Goal: Complete application form

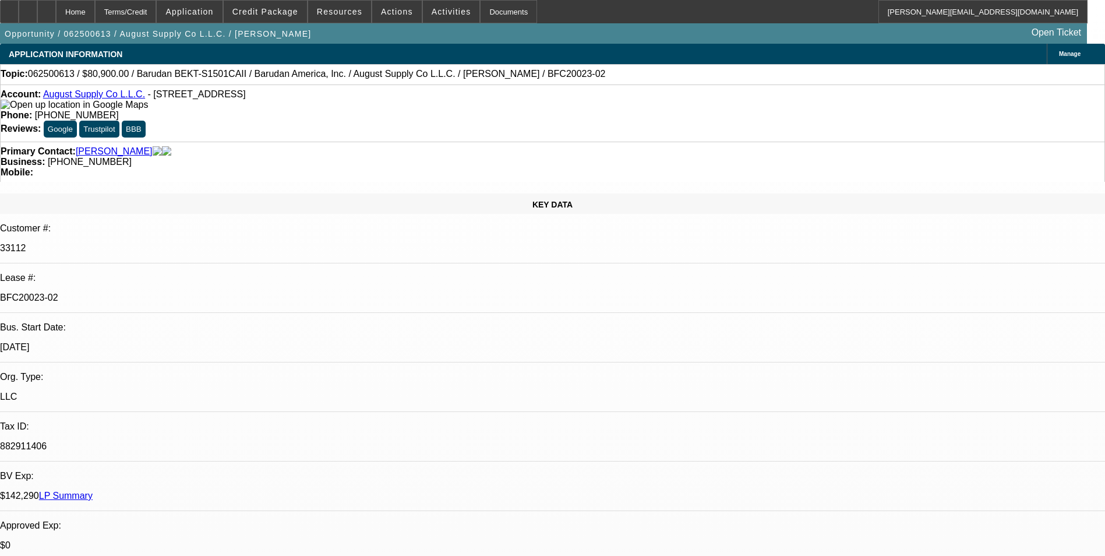
select select "0"
select select "2"
select select "0.1"
select select "4"
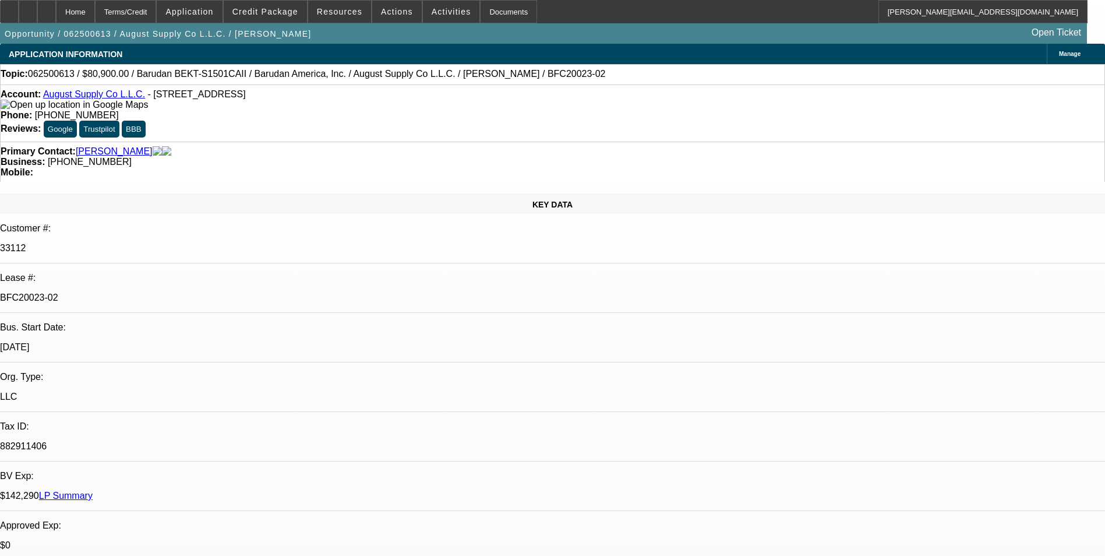
select select "0"
select select "2"
select select "0.1"
select select "4"
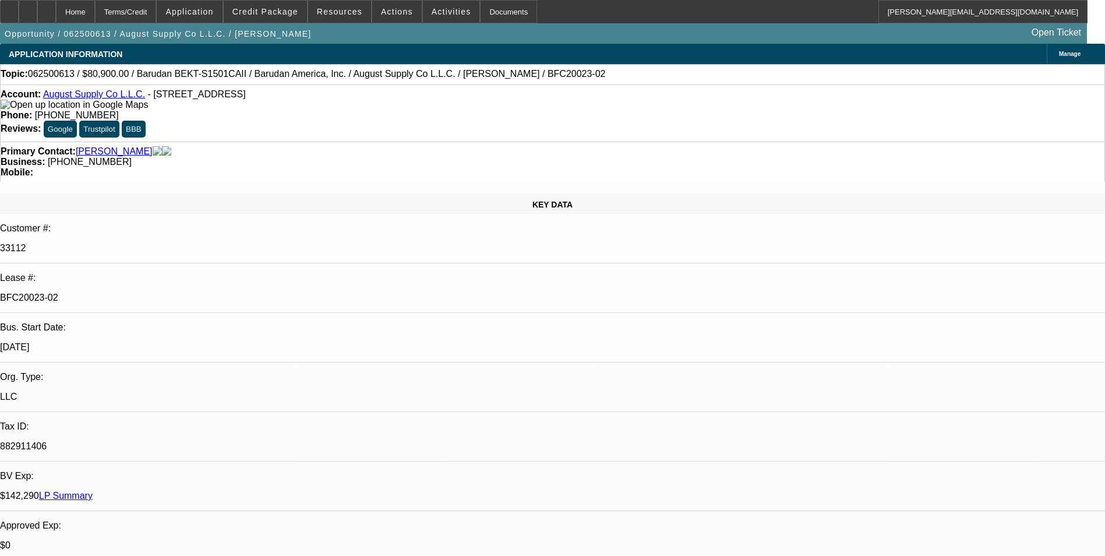
select select "0"
select select "2"
select select "0.1"
select select "4"
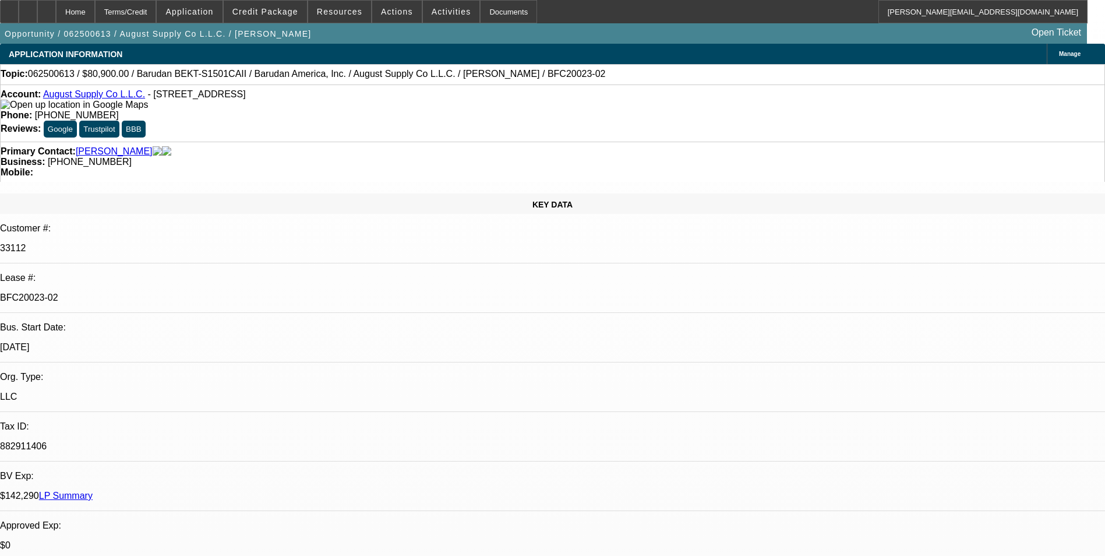
select select "0"
select select "2"
select select "0.1"
select select "4"
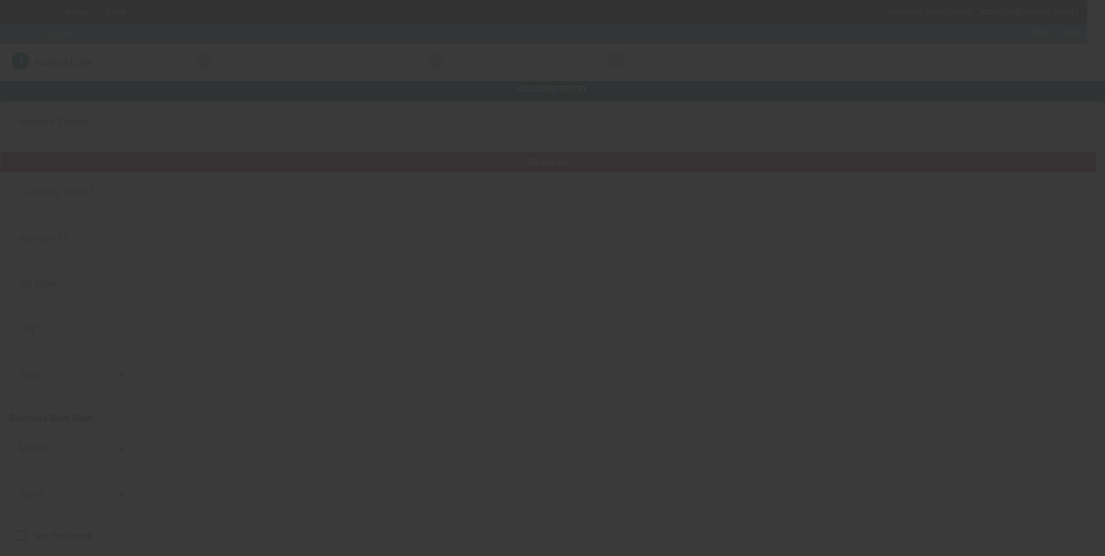
type input "All Star CA LLC"
type input "[STREET_ADDRESS]"
type input "95380"
type input "Turlock"
type input "[PHONE_NUMBER]"
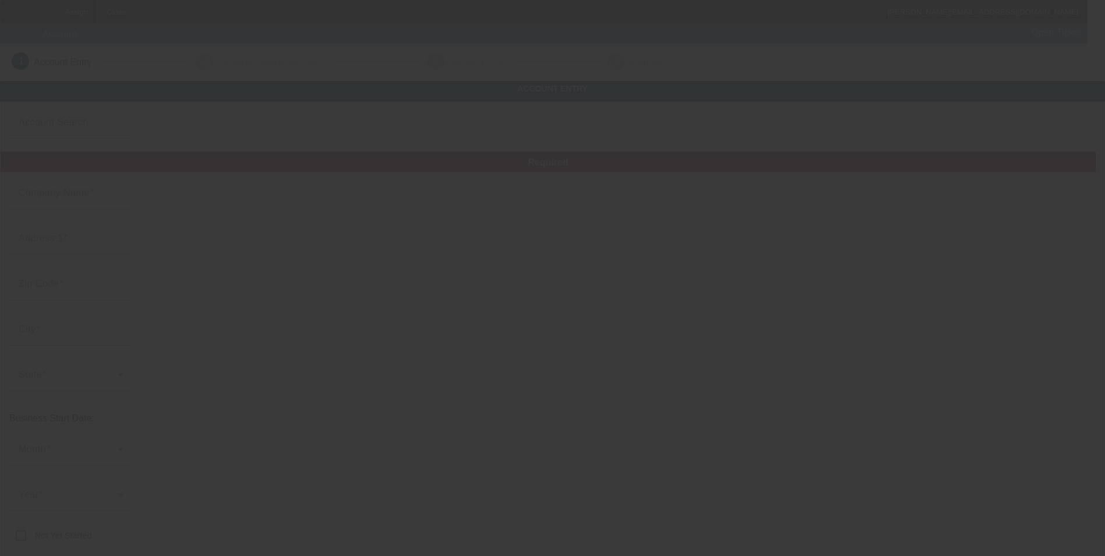
type input "[PERSON_NAME][EMAIL_ADDRESS][DOMAIN_NAME]"
type input "[URL][DOMAIN_NAME]"
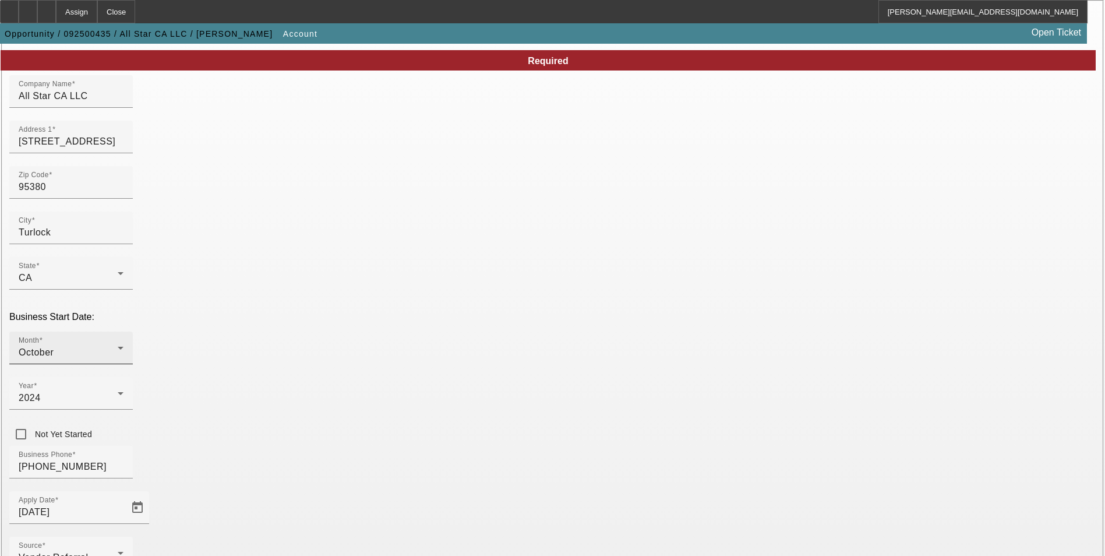
scroll to position [117, 0]
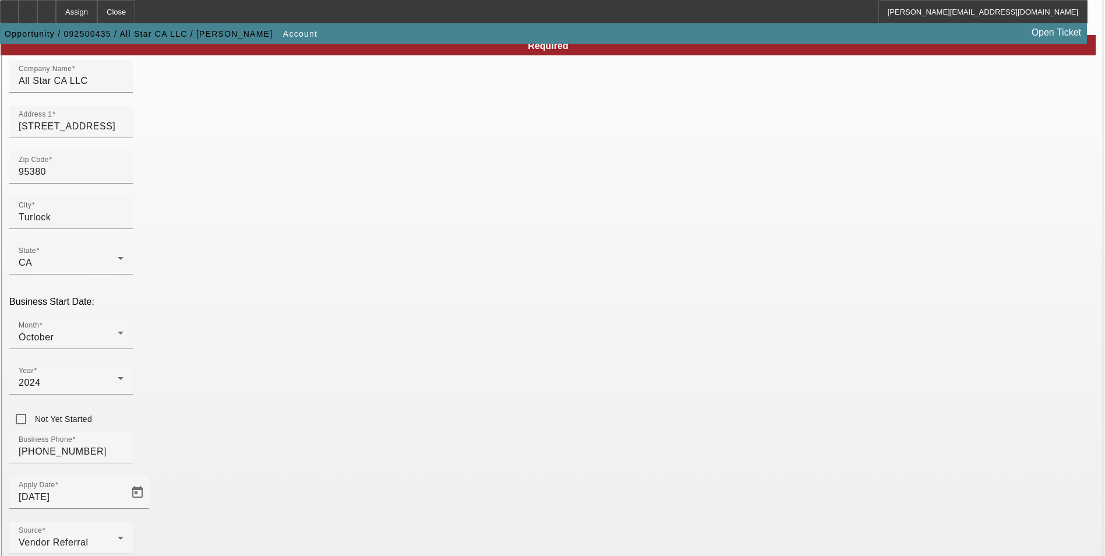
type input "331824557"
type input "Apparel"
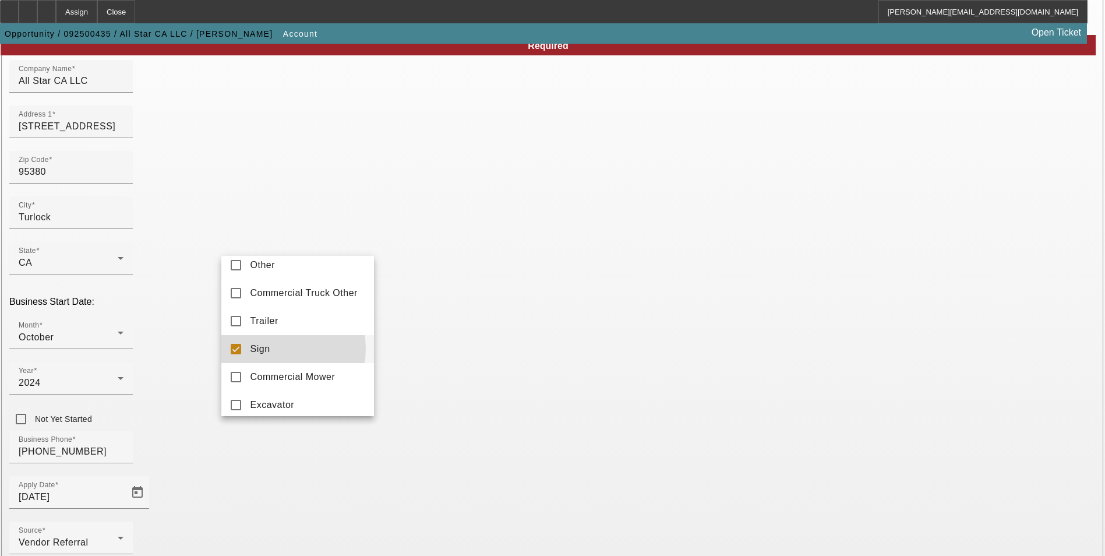
click at [265, 356] on span "Sign" at bounding box center [261, 349] width 20 height 14
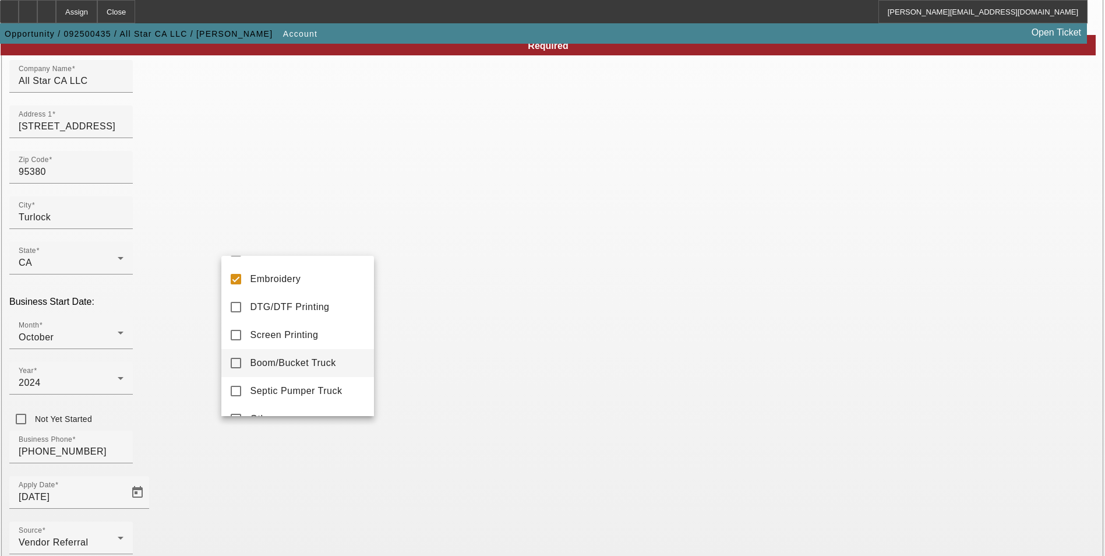
scroll to position [58, 0]
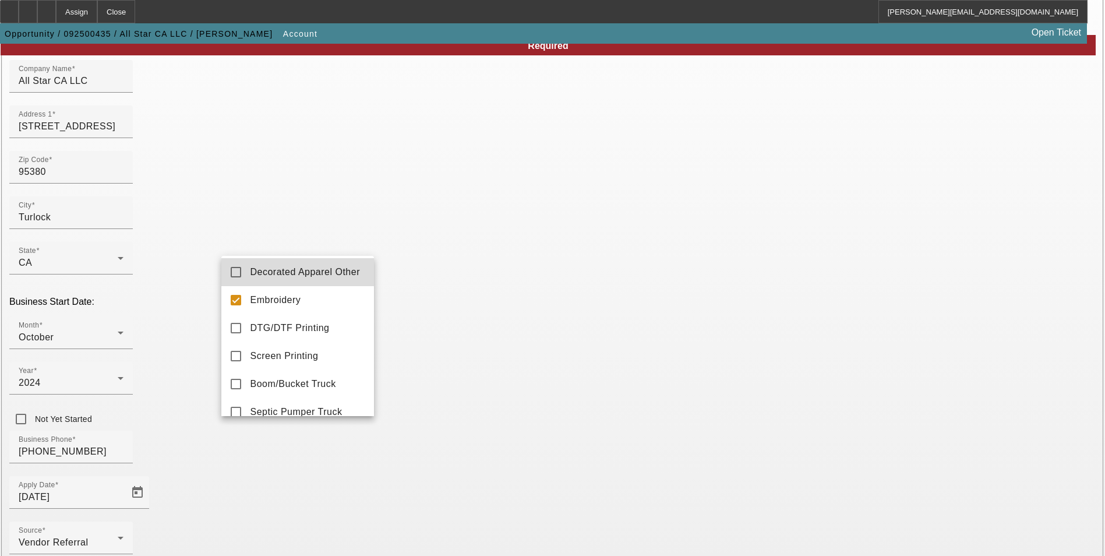
click at [329, 269] on span "Decorated Apparel Other" at bounding box center [306, 272] width 110 height 14
click at [420, 481] on div at bounding box center [552, 278] width 1105 height 556
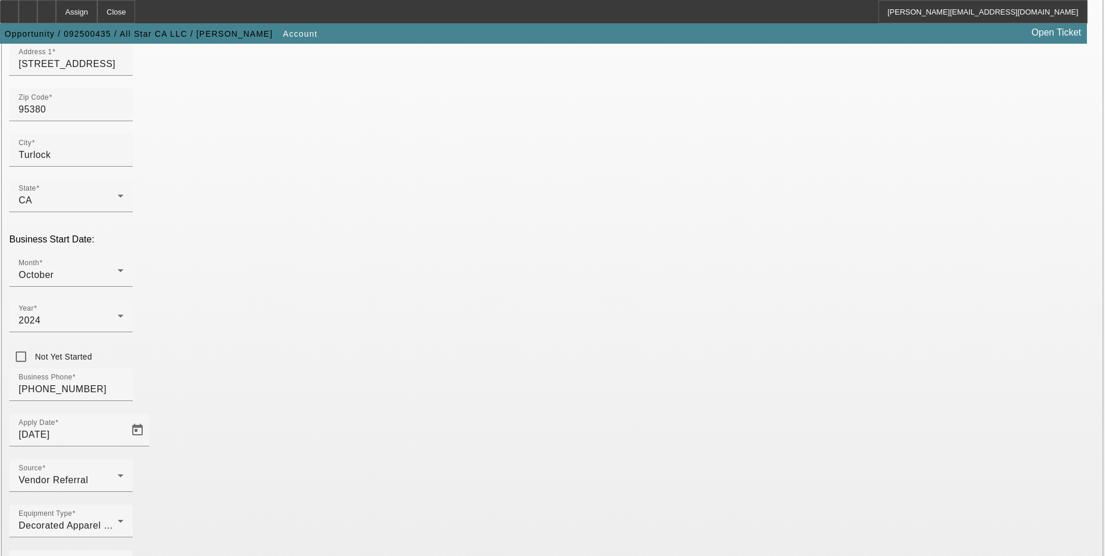
scroll to position [179, 0]
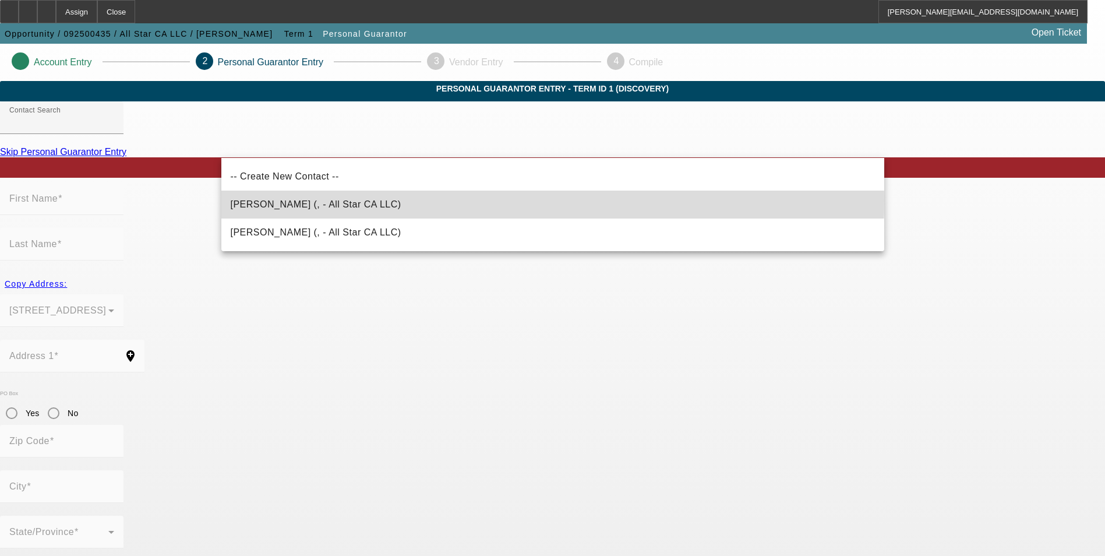
click at [312, 200] on span "[PERSON_NAME] (, - All Star CA LLC)" at bounding box center [316, 205] width 171 height 14
type input "[PERSON_NAME] (, - All Star CA LLC)"
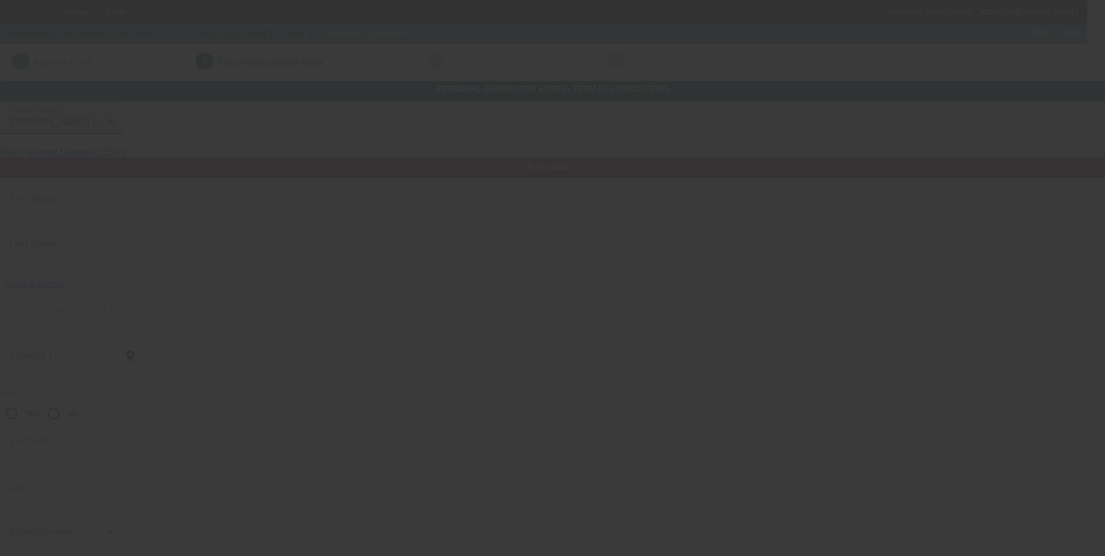
type input "[PERSON_NAME]"
radio input "true"
type input "[PHONE_NUMBER]"
type input "[EMAIL_ADDRESS][DOMAIN_NAME]"
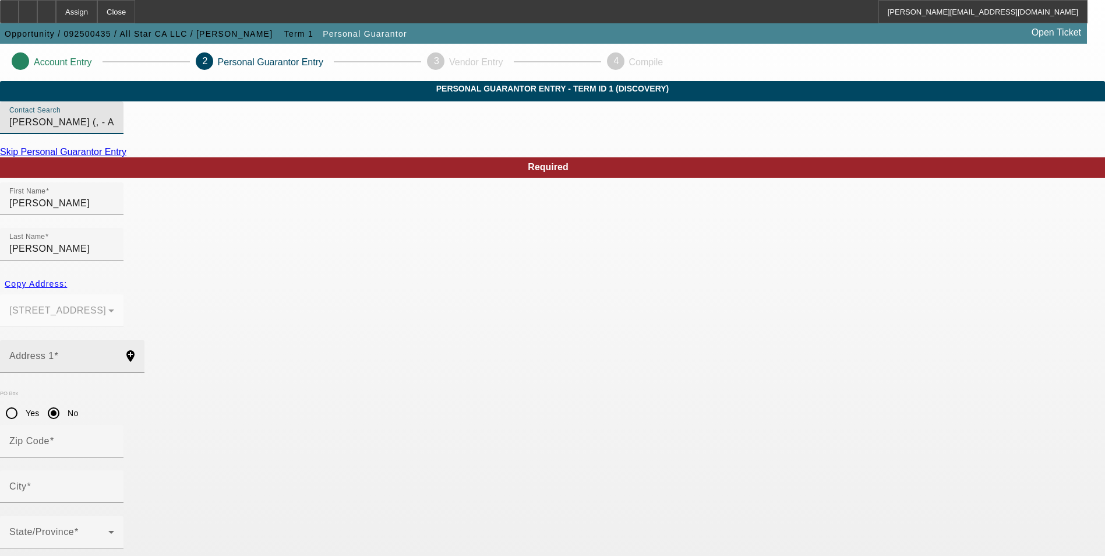
click at [114, 340] on div "Address 1" at bounding box center [61, 356] width 105 height 33
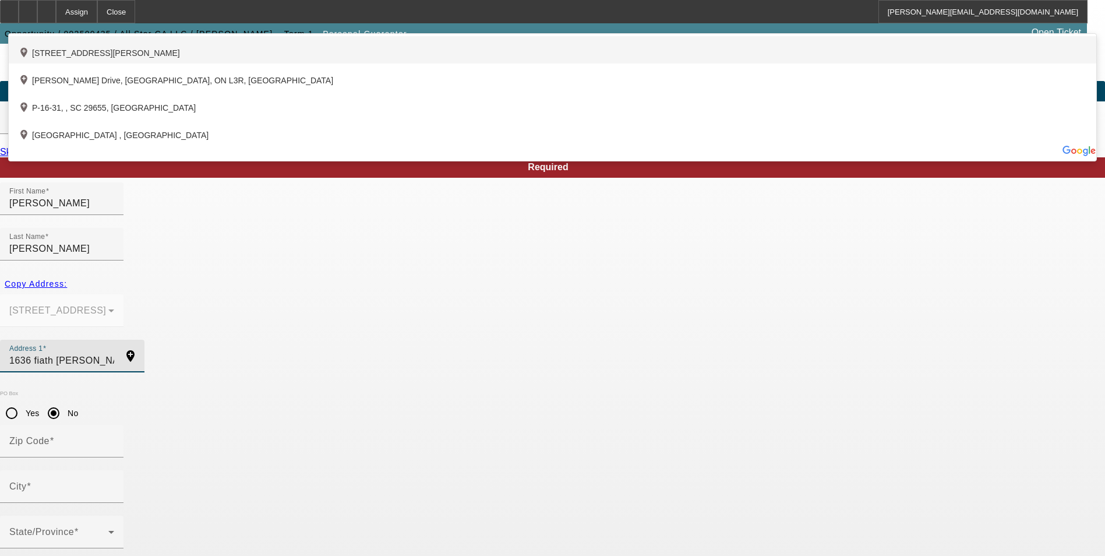
click at [379, 64] on div "add_location [STREET_ADDRESS][PERSON_NAME]" at bounding box center [553, 49] width 1088 height 27
type input "[STREET_ADDRESS]"
type input "95326"
type input "[PERSON_NAME]"
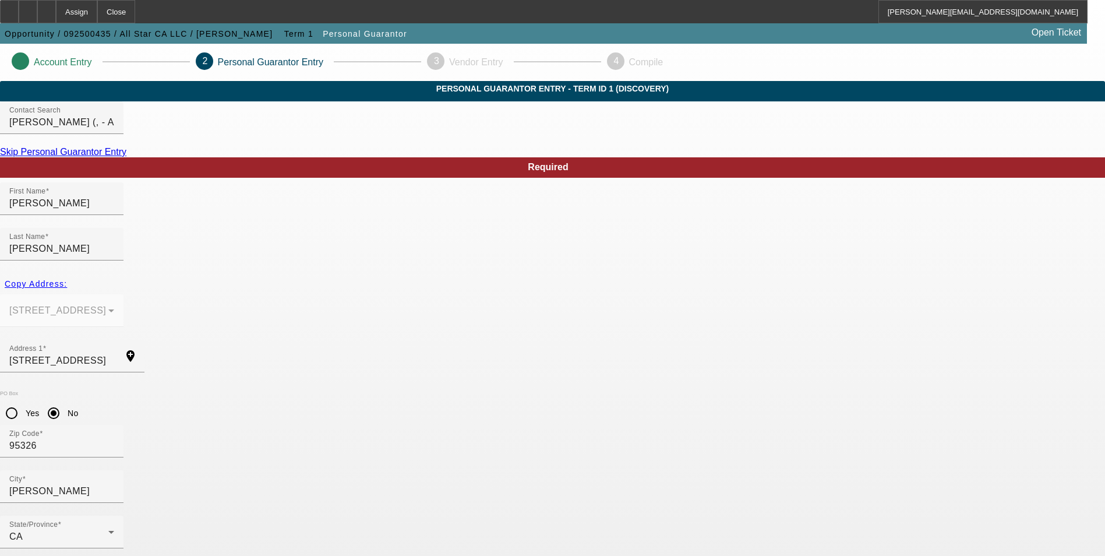
type input "50"
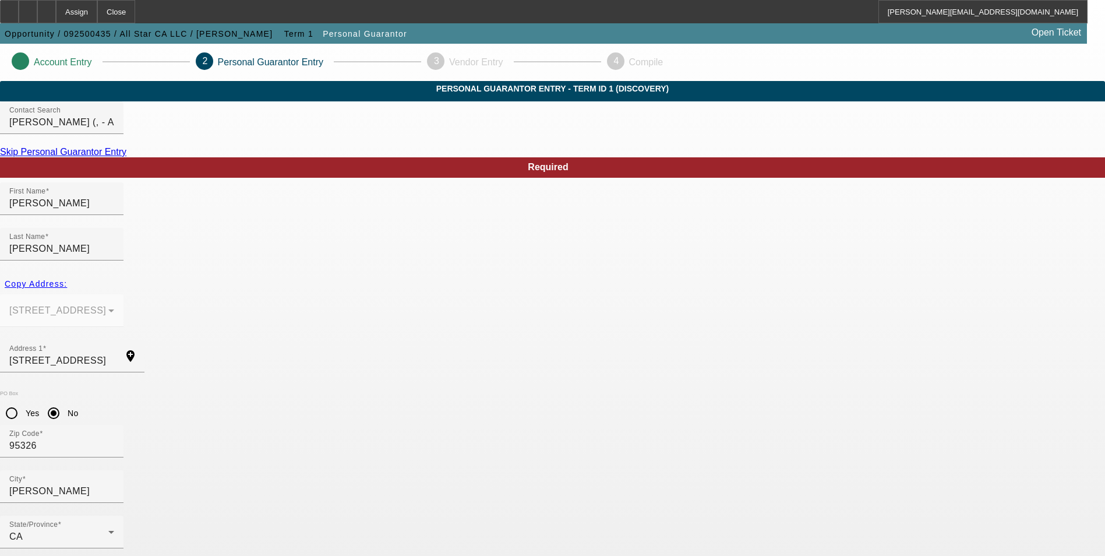
type input "623-56-5707"
type input "[PERSON_NAME][EMAIL_ADDRESS][DOMAIN_NAME]"
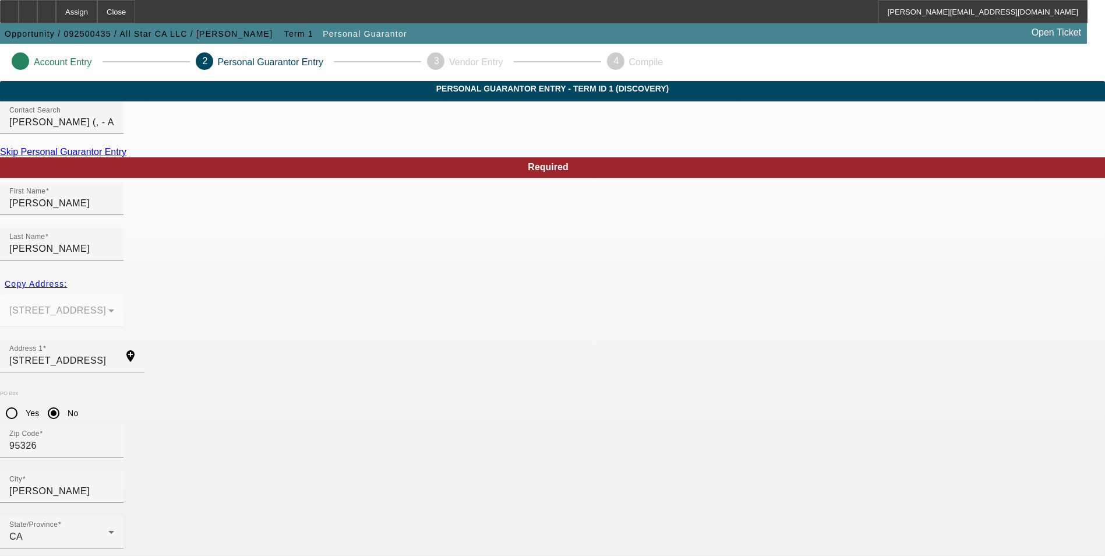
type input "[PHONE_NUMBER]"
click at [114, 210] on input "[PERSON_NAME]" at bounding box center [61, 203] width 105 height 14
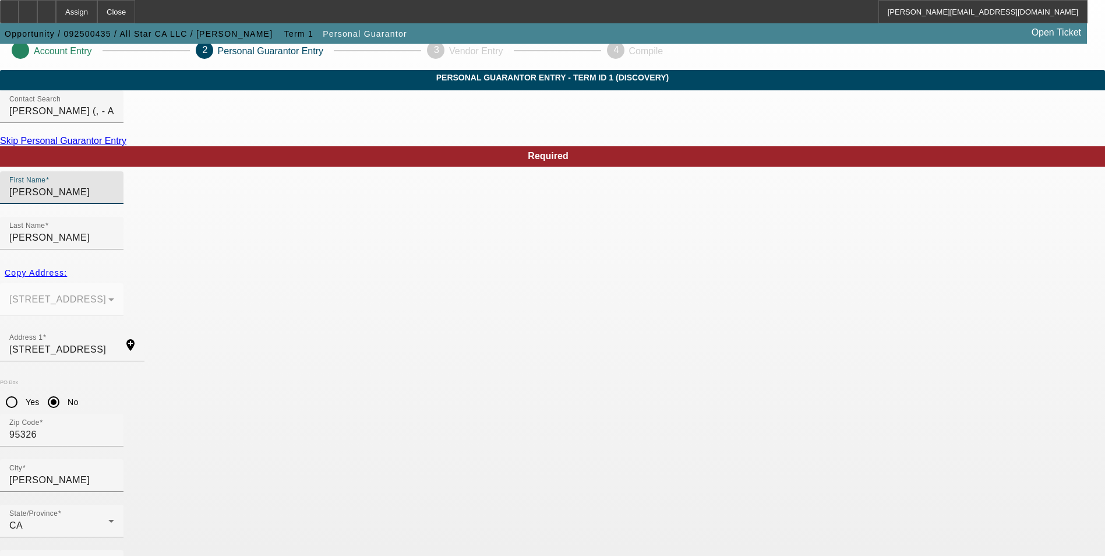
scroll to position [14, 0]
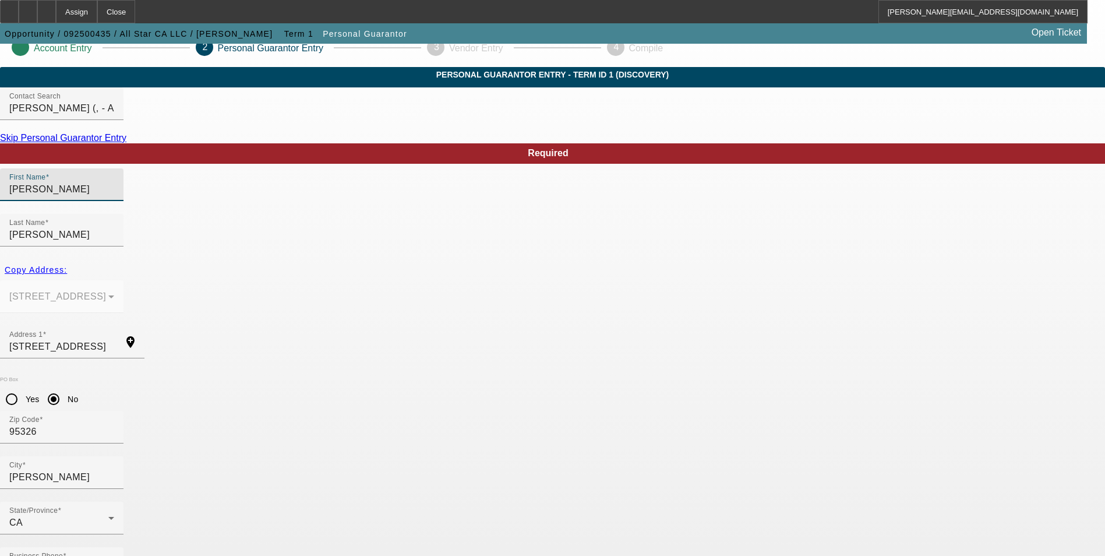
type input "[PERSON_NAME]"
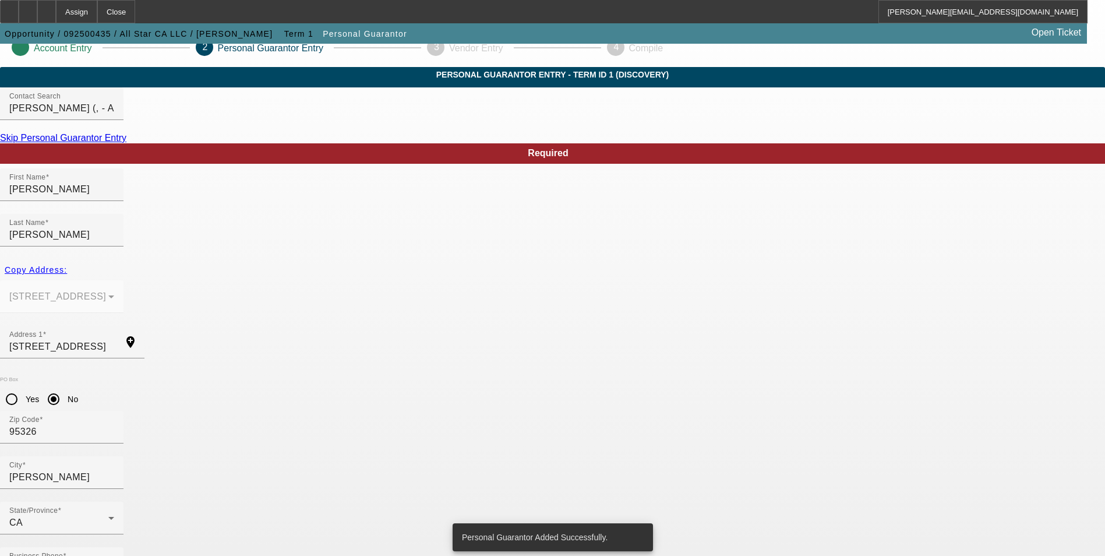
scroll to position [0, 0]
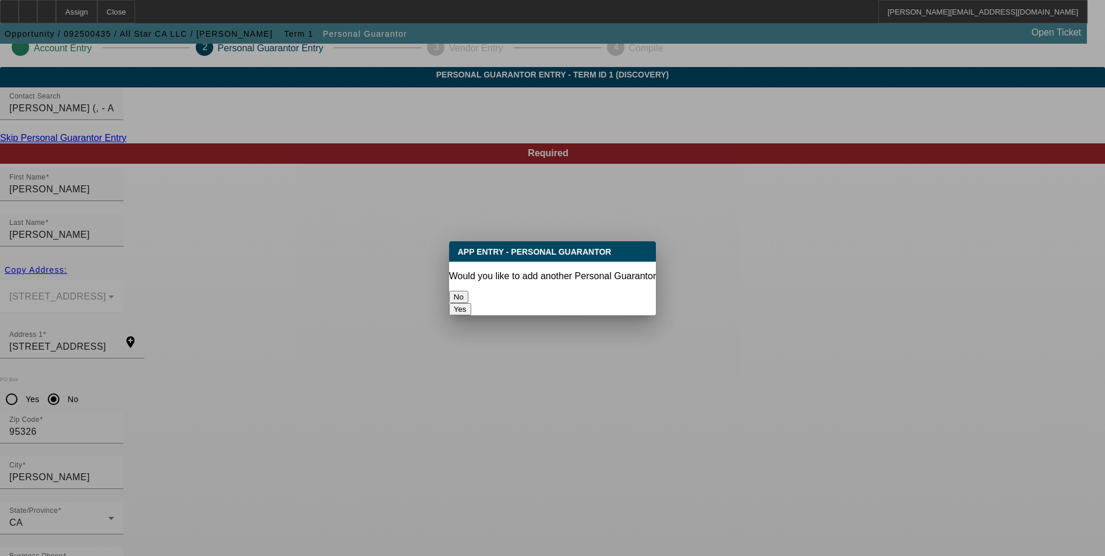
click at [471, 303] on button "Yes" at bounding box center [460, 309] width 22 height 12
radio input "false"
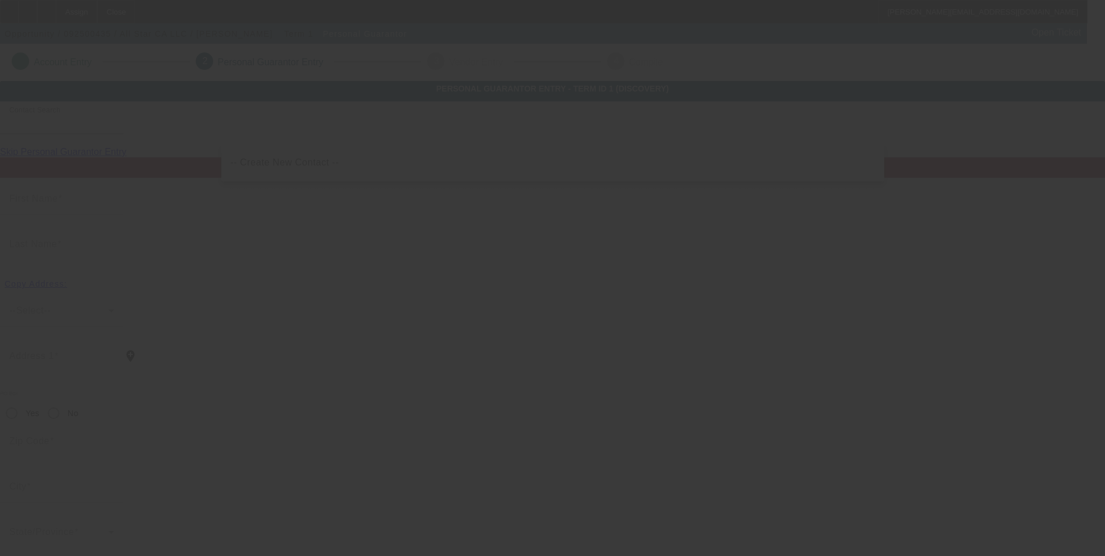
scroll to position [14, 0]
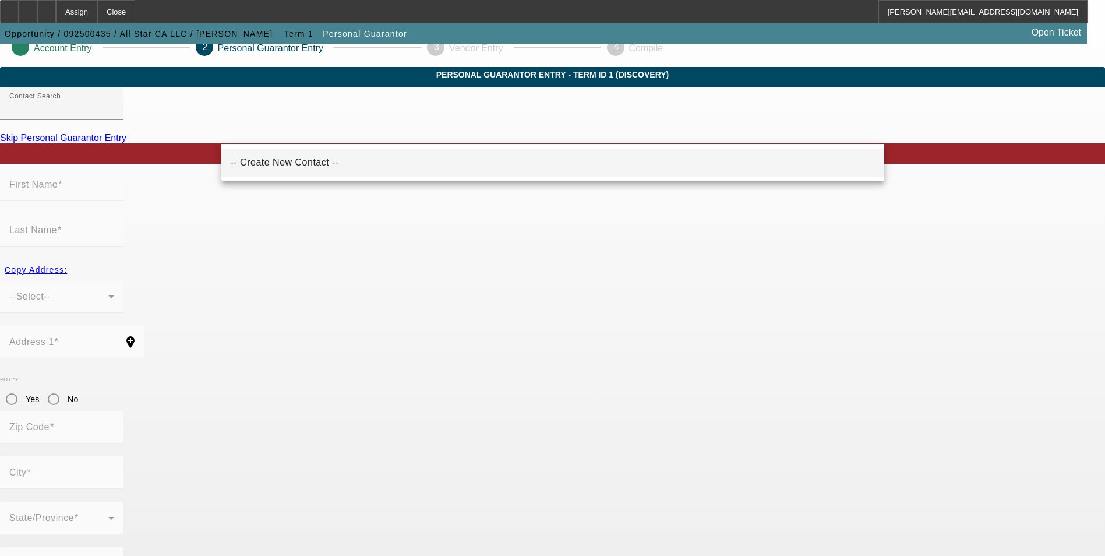
click at [367, 164] on mat-option "-- Create New Contact --" at bounding box center [552, 163] width 663 height 28
type input "-- Create New Contact --"
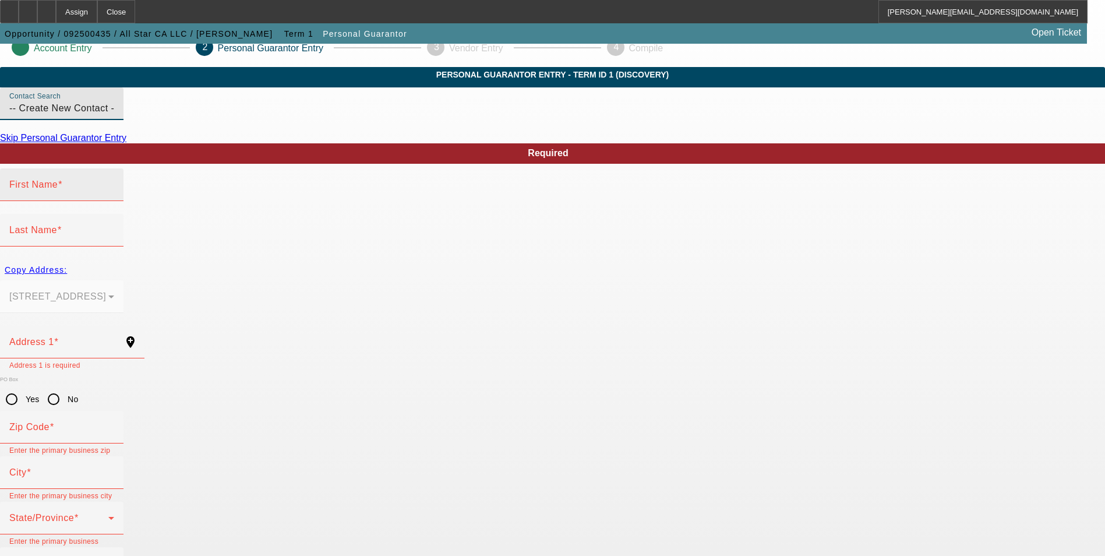
click at [114, 196] on input "First Name" at bounding box center [61, 189] width 105 height 14
type input "[PERSON_NAME]"
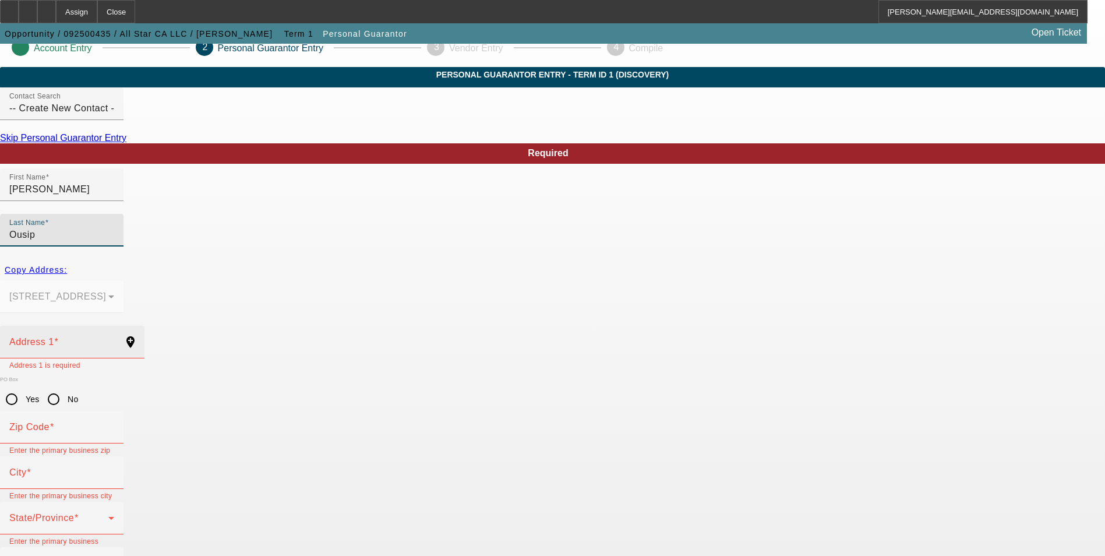
type input "Ousip"
click at [114, 340] on input "Address 1" at bounding box center [61, 347] width 105 height 14
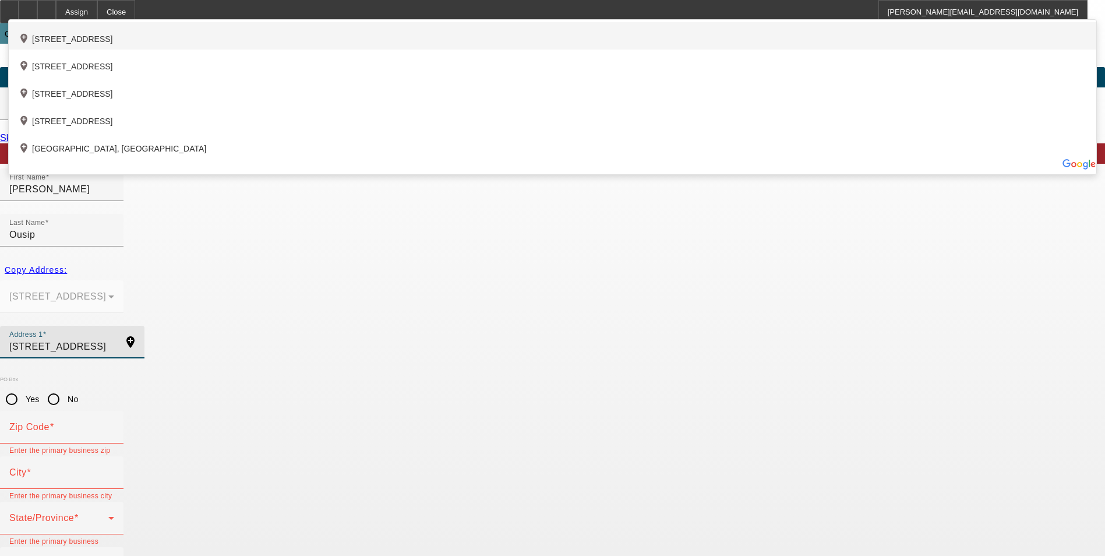
click at [372, 50] on div "add_location [STREET_ADDRESS]" at bounding box center [553, 35] width 1088 height 27
type input "[STREET_ADDRESS]"
type input "95382"
type input "Turlock"
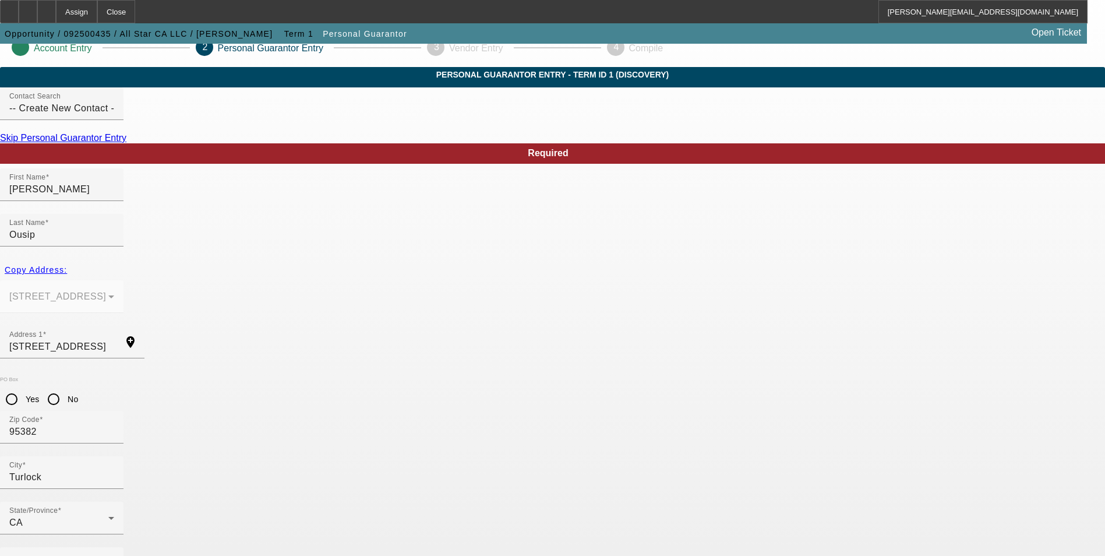
type input "50"
click at [86, 555] on span at bounding box center [83, 563] width 5 height 10
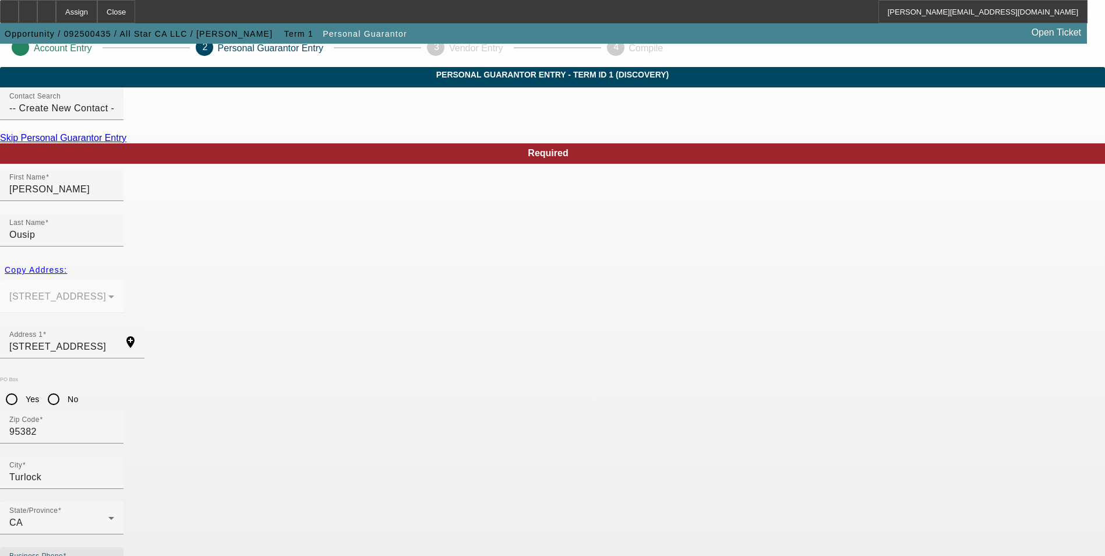
type input "[PHONE_NUMBER]"
type input "625-25-7591"
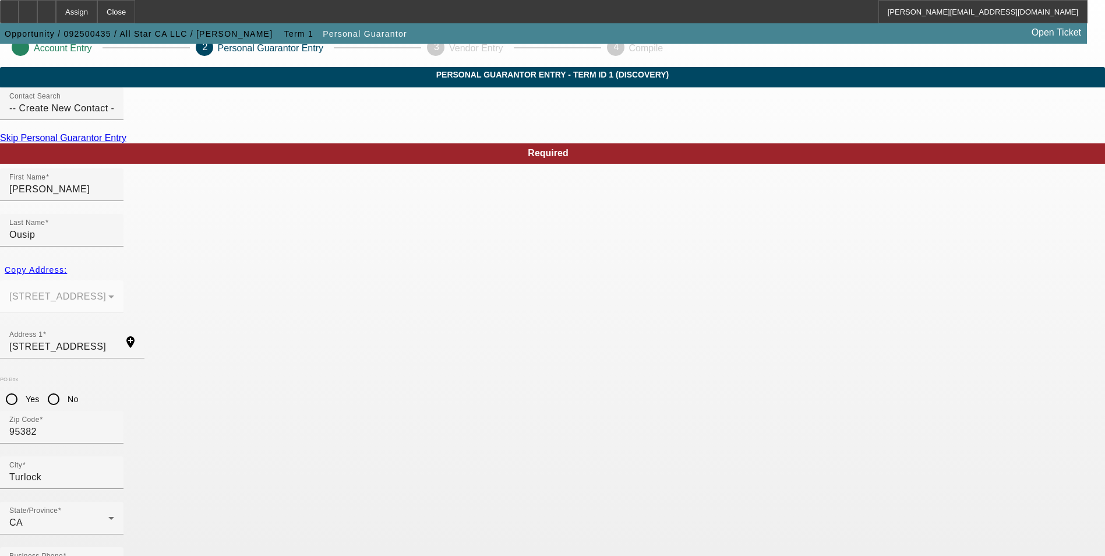
type input "[EMAIL_ADDRESS][DOMAIN_NAME]"
type input "[PHONE_NUMBER]"
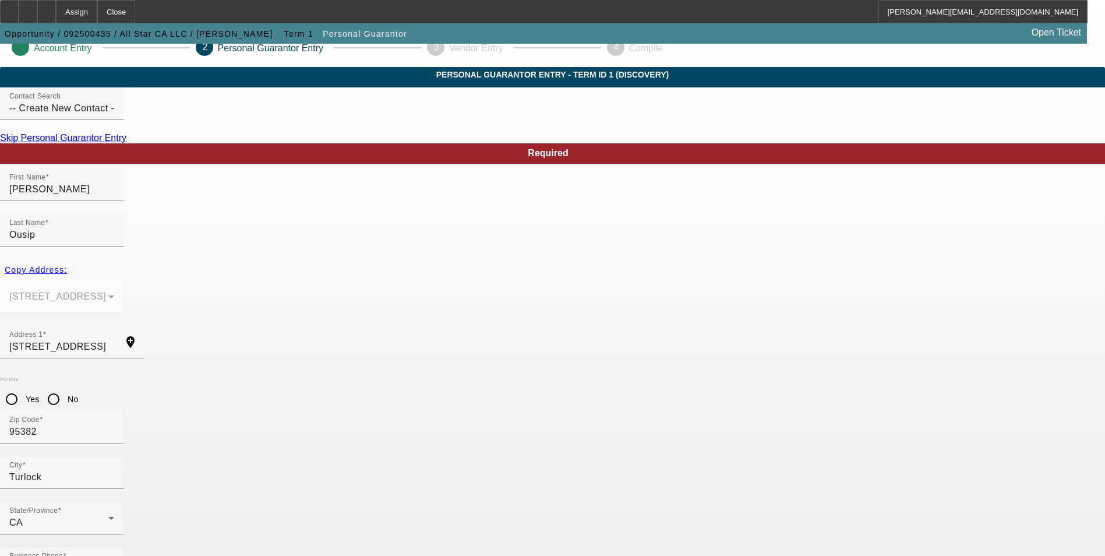
click at [621, 389] on mat-option "Yes" at bounding box center [610, 388] width 96 height 28
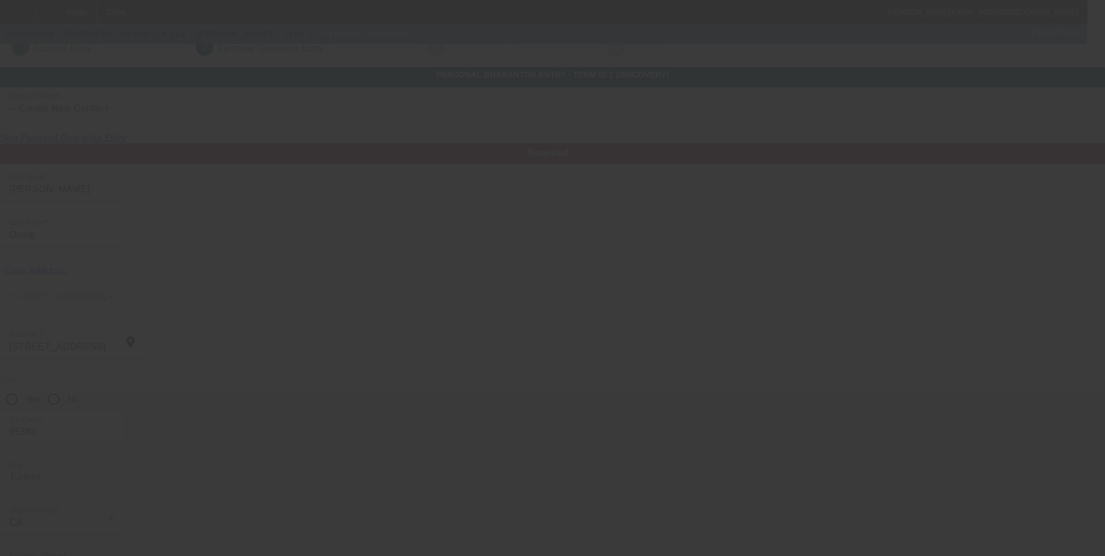
scroll to position [0, 0]
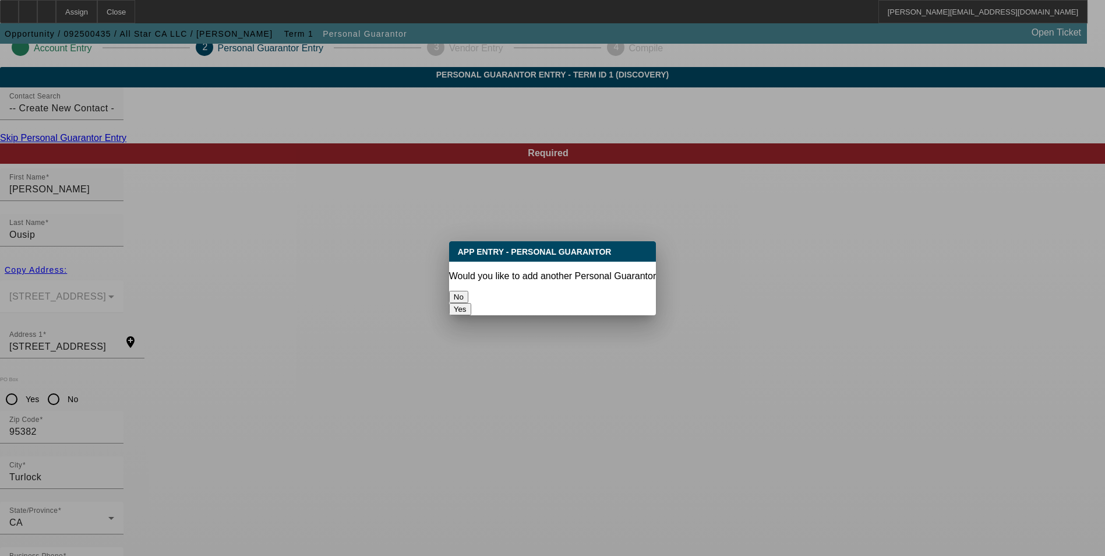
click at [468, 291] on button "No" at bounding box center [458, 297] width 19 height 12
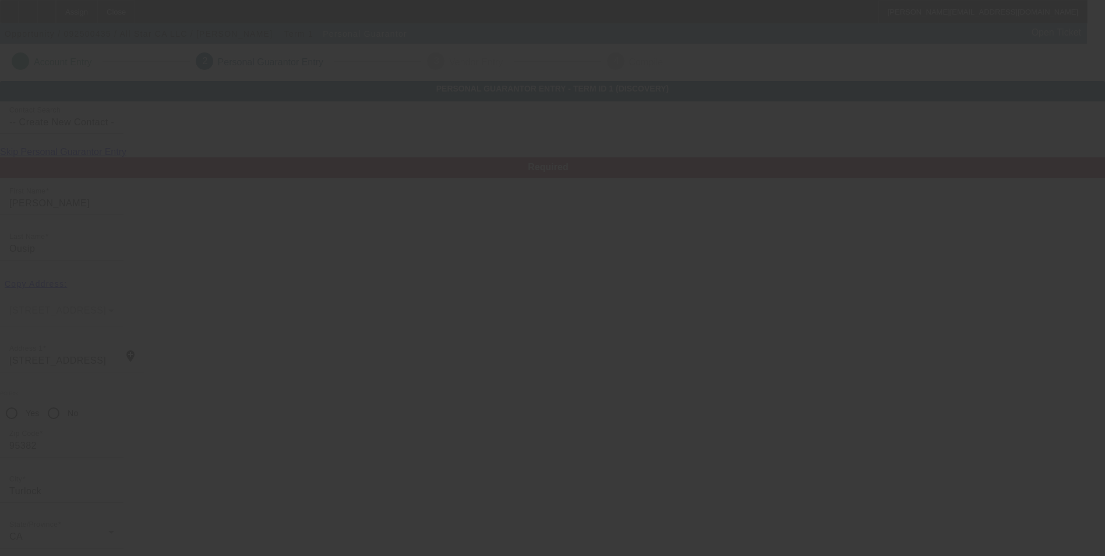
scroll to position [14, 0]
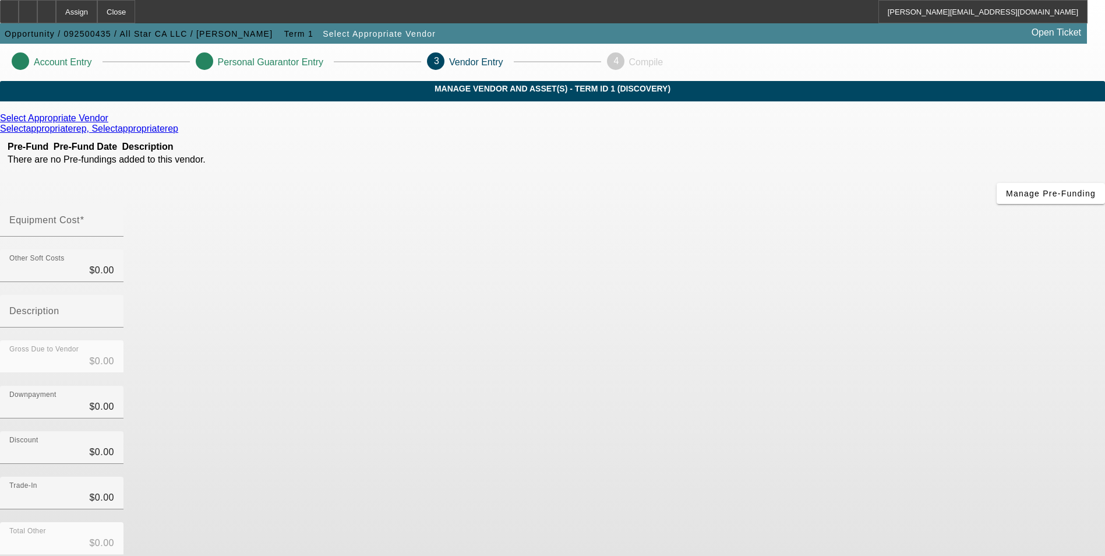
click at [111, 124] on link at bounding box center [109, 118] width 3 height 10
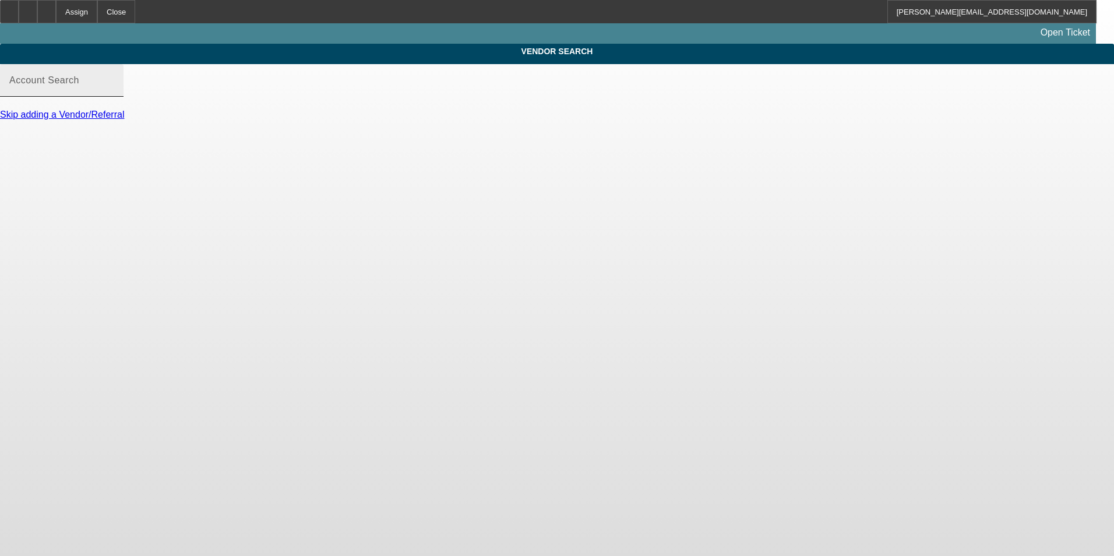
click at [114, 92] on input "Account Search" at bounding box center [61, 85] width 105 height 14
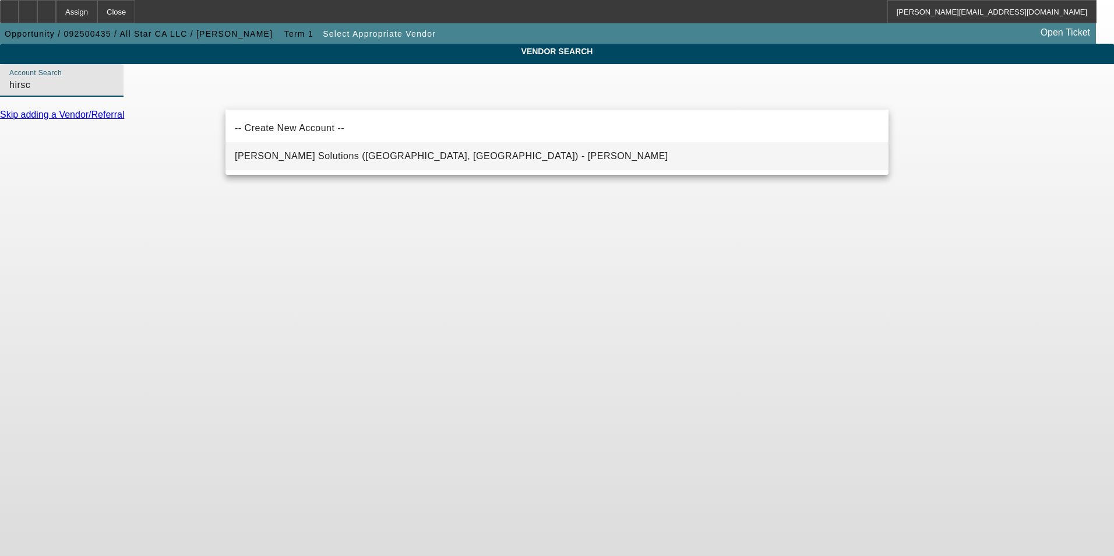
click at [320, 157] on span "[PERSON_NAME] Solutions ([GEOGRAPHIC_DATA], [GEOGRAPHIC_DATA]) - [PERSON_NAME]" at bounding box center [452, 156] width 434 height 10
type input "[PERSON_NAME] Solutions ([GEOGRAPHIC_DATA], [GEOGRAPHIC_DATA]) - [PERSON_NAME]"
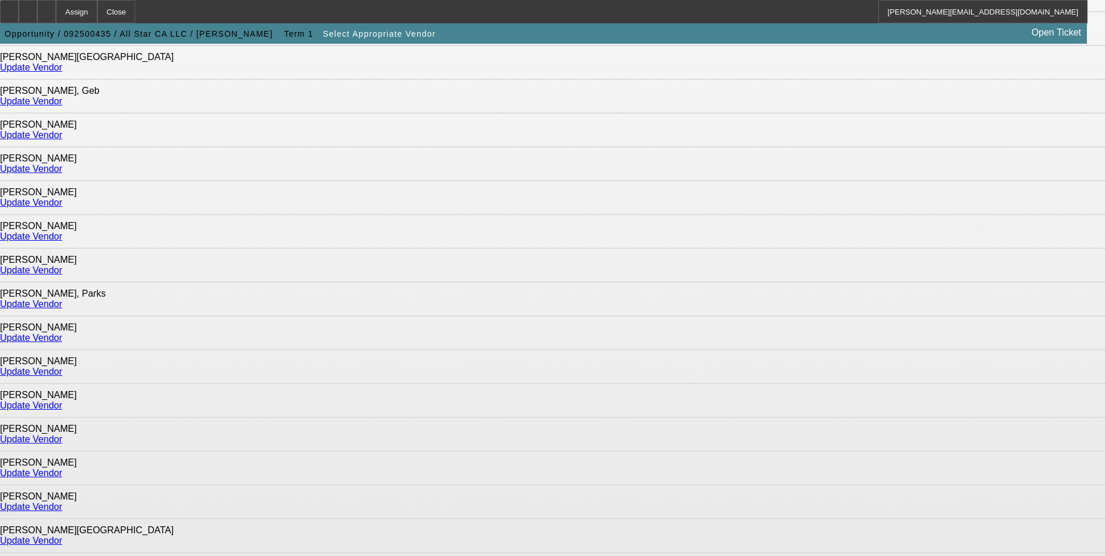
scroll to position [319, 0]
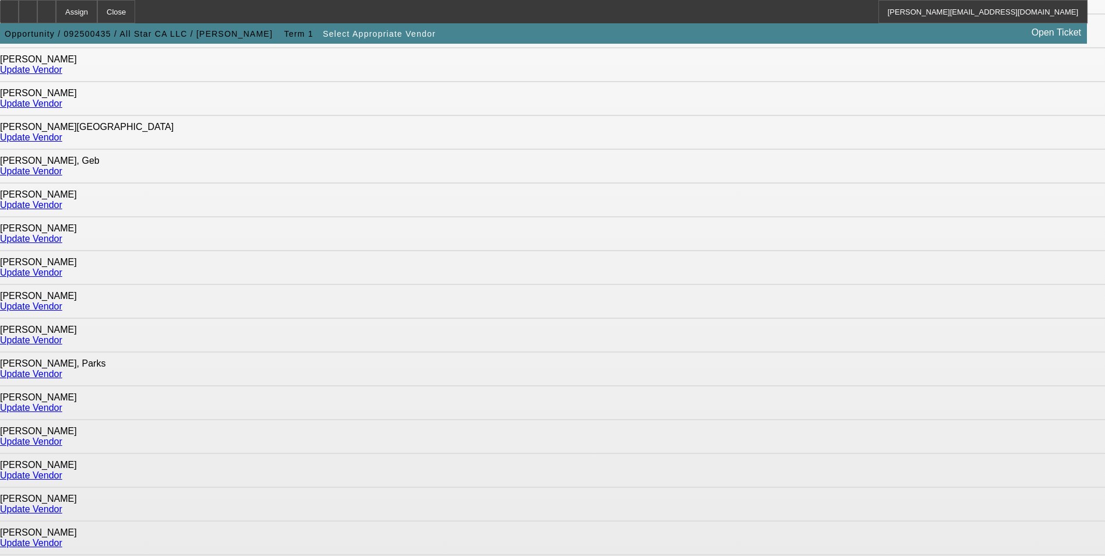
click at [62, 234] on link "Update Vendor" at bounding box center [31, 239] width 62 height 10
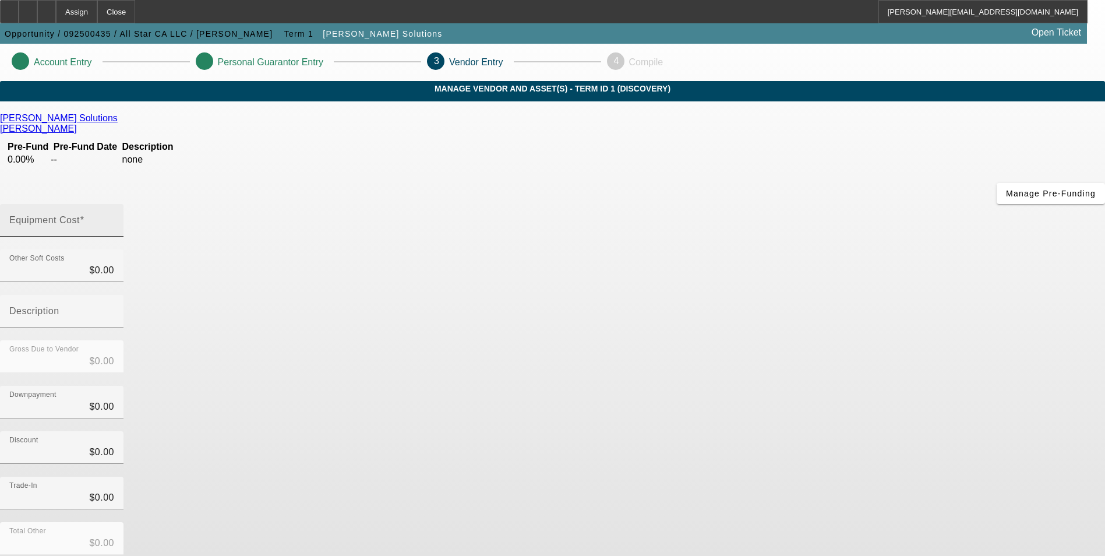
click at [114, 218] on input "Equipment Cost" at bounding box center [61, 225] width 105 height 14
type input "3"
type input "$3.00"
type input "35"
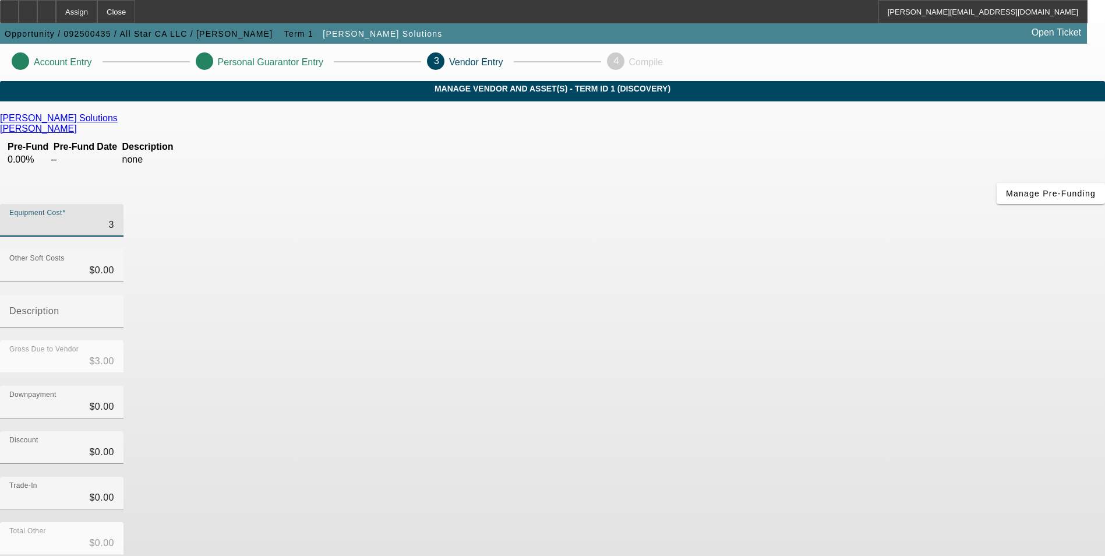
type input "$35.00"
type input "353"
type input "$353.00"
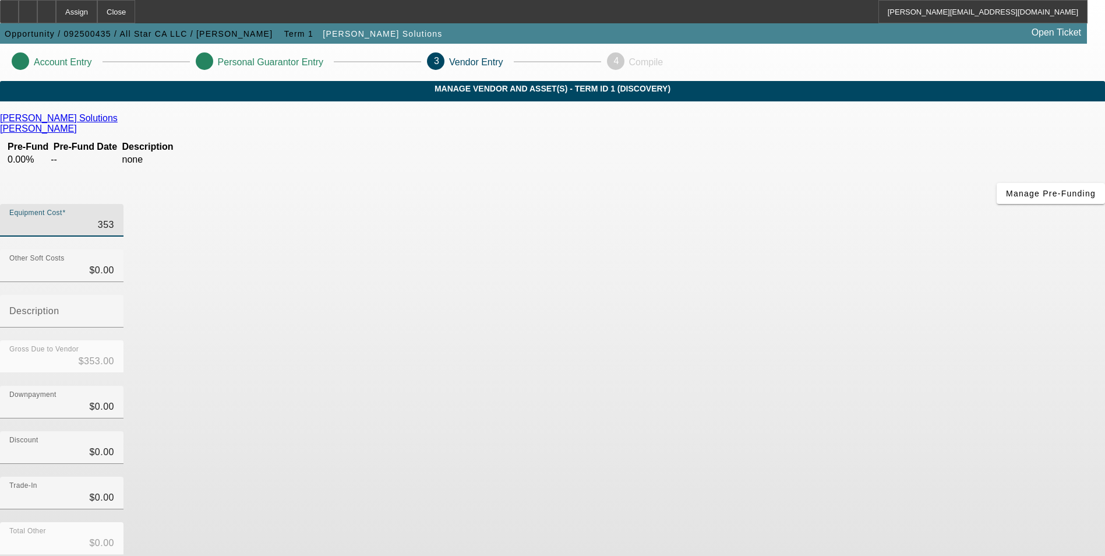
type input "3538"
type input "$3,538.00"
type input "35384"
type input "$35,384.00"
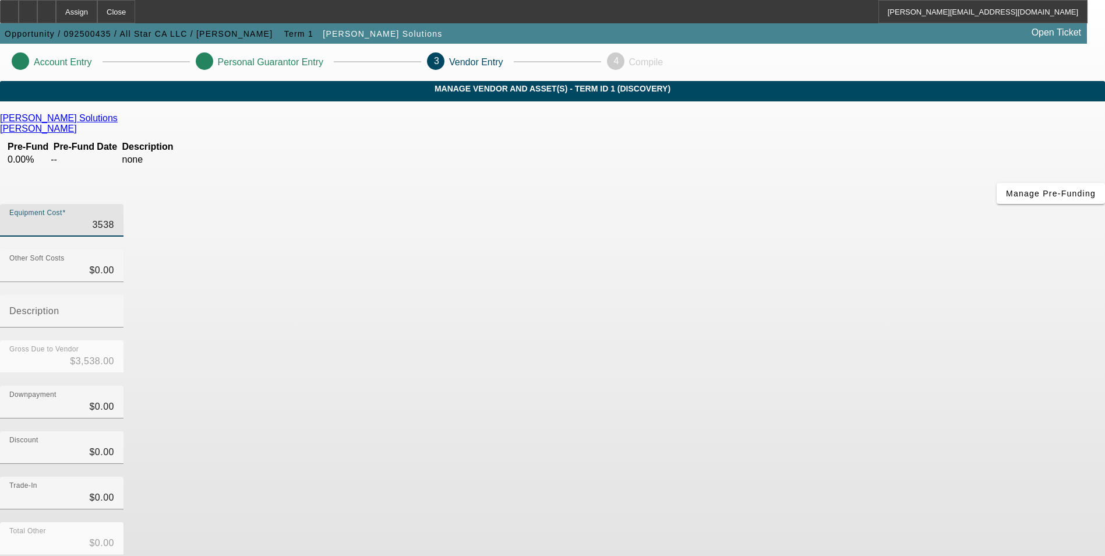
type input "$35,384.00"
click at [797, 431] on div "Discount $0.00" at bounding box center [552, 453] width 1105 height 45
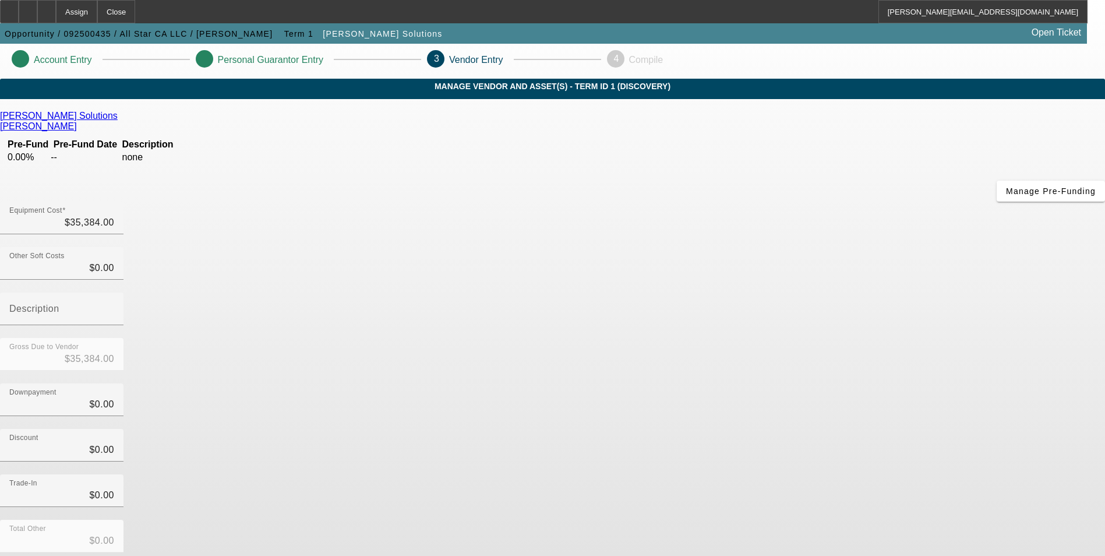
scroll to position [34, 0]
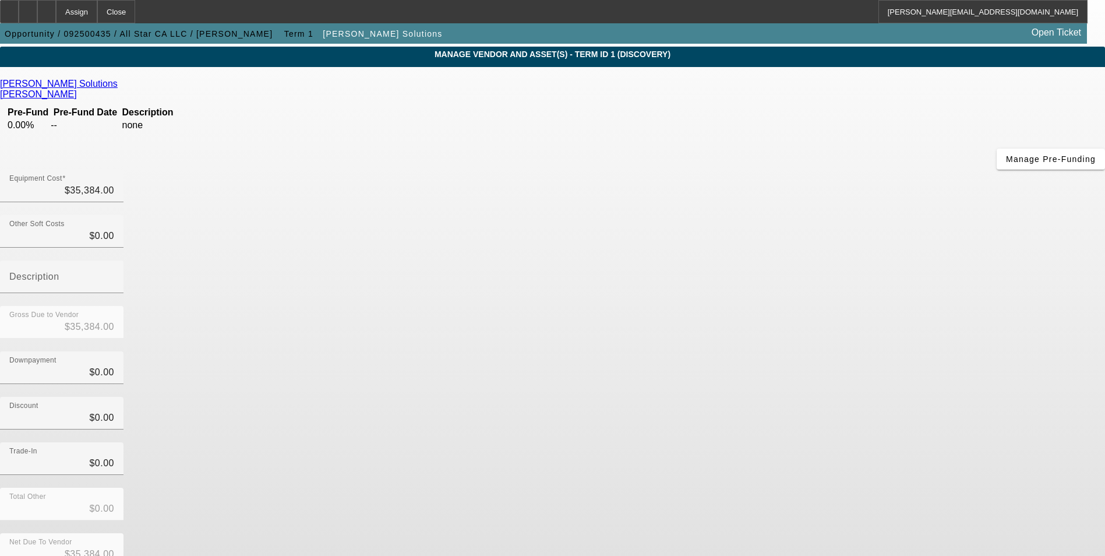
drag, startPoint x: 827, startPoint y: 489, endPoint x: 836, endPoint y: 486, distance: 8.9
click at [836, 486] on form "[PERSON_NAME] Solutions [PERSON_NAME] Pre-Fund Pre-Fund Date Description 0.00% …" at bounding box center [552, 364] width 1105 height 570
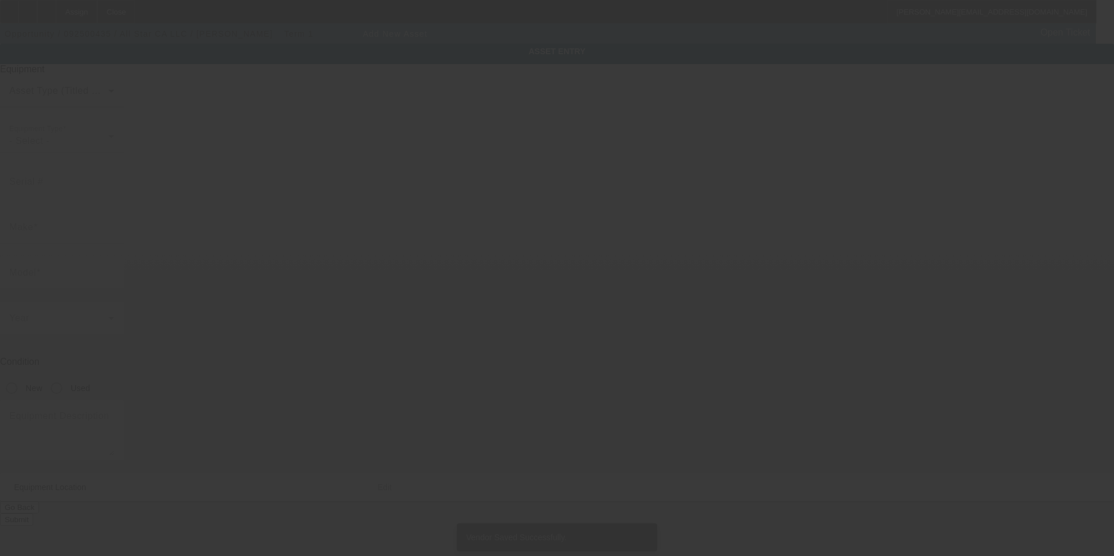
type input "[STREET_ADDRESS]"
type input "Turlock"
type input "95380"
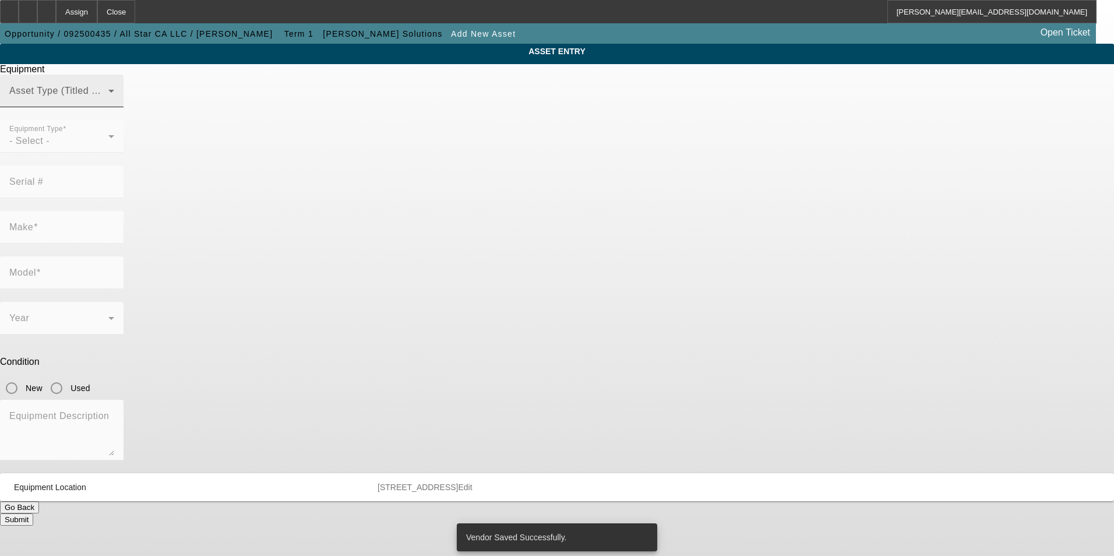
click at [124, 120] on mat-form-field "Asset Type (Titled or Non-Titled)" at bounding box center [62, 97] width 124 height 45
click at [108, 103] on span at bounding box center [58, 96] width 99 height 14
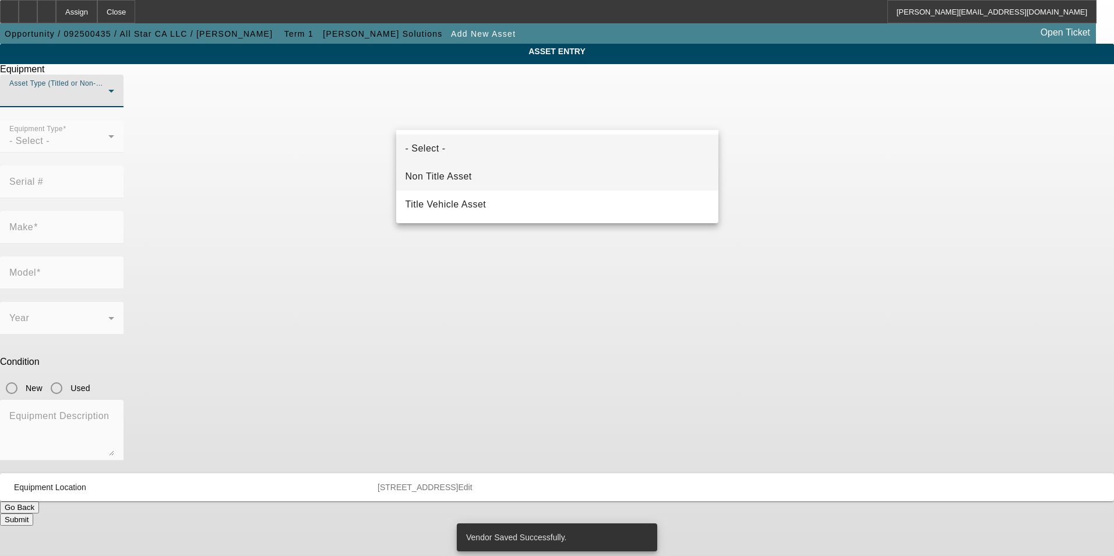
click at [513, 178] on mat-option "Non Title Asset" at bounding box center [557, 177] width 322 height 28
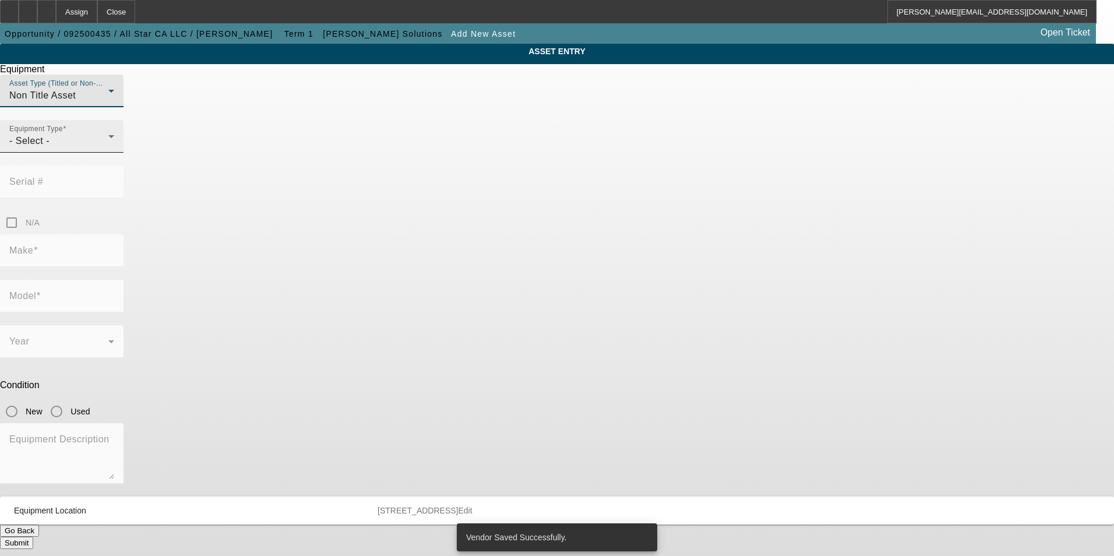
click at [108, 148] on div "- Select -" at bounding box center [58, 141] width 99 height 14
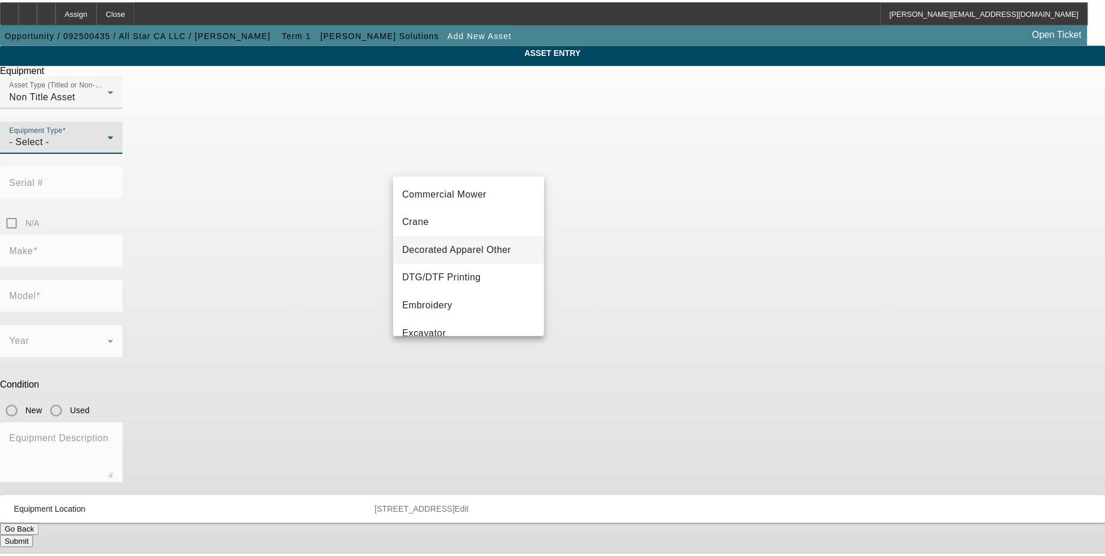
scroll to position [117, 0]
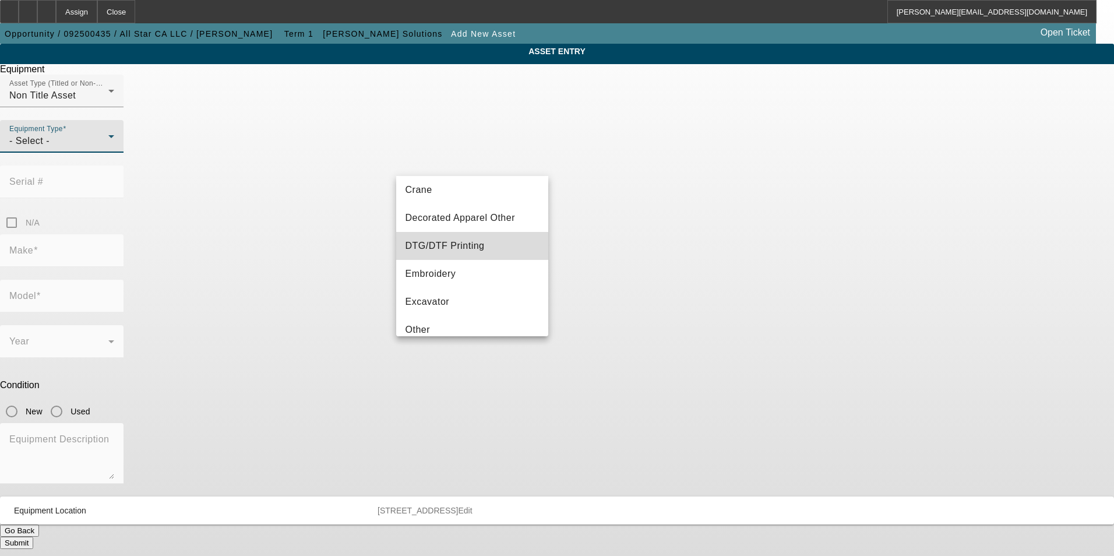
click at [474, 248] on span "DTG/DTF Printing" at bounding box center [445, 246] width 79 height 14
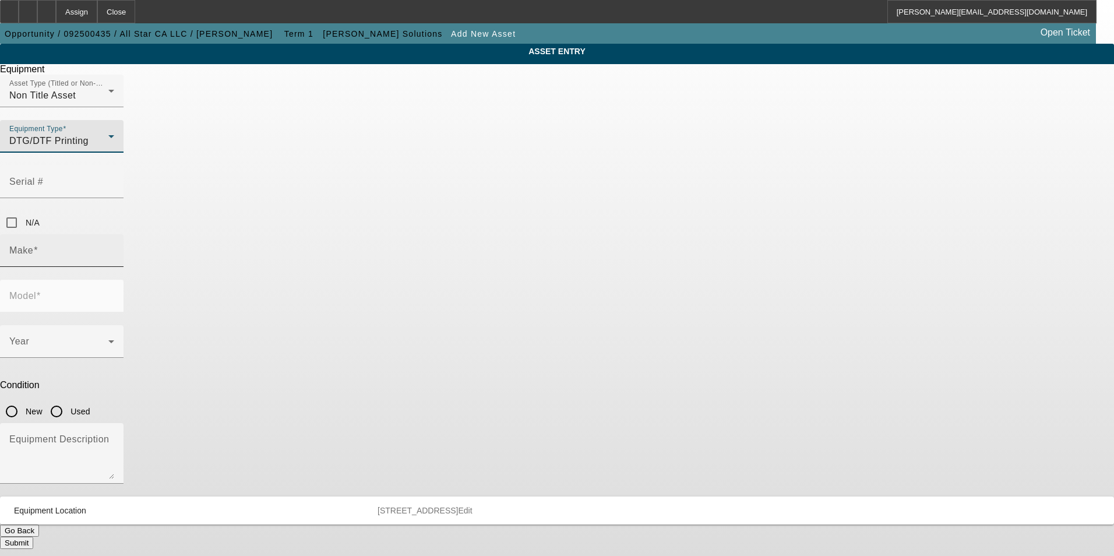
click at [114, 234] on div "Make" at bounding box center [61, 250] width 105 height 33
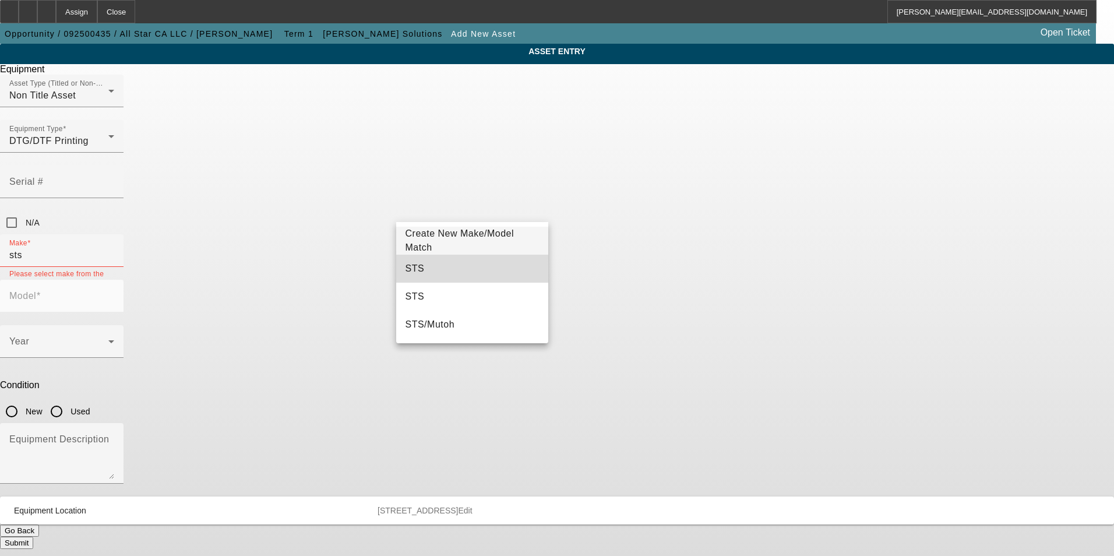
click at [446, 264] on mat-option "STS" at bounding box center [472, 269] width 153 height 28
type input "STS"
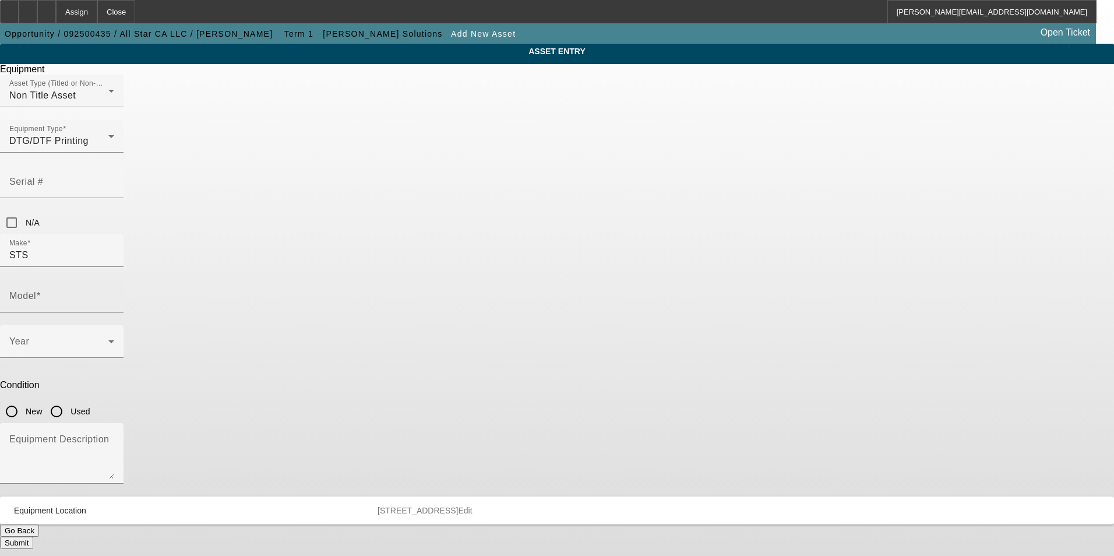
click at [114, 280] on div "Model" at bounding box center [61, 296] width 105 height 33
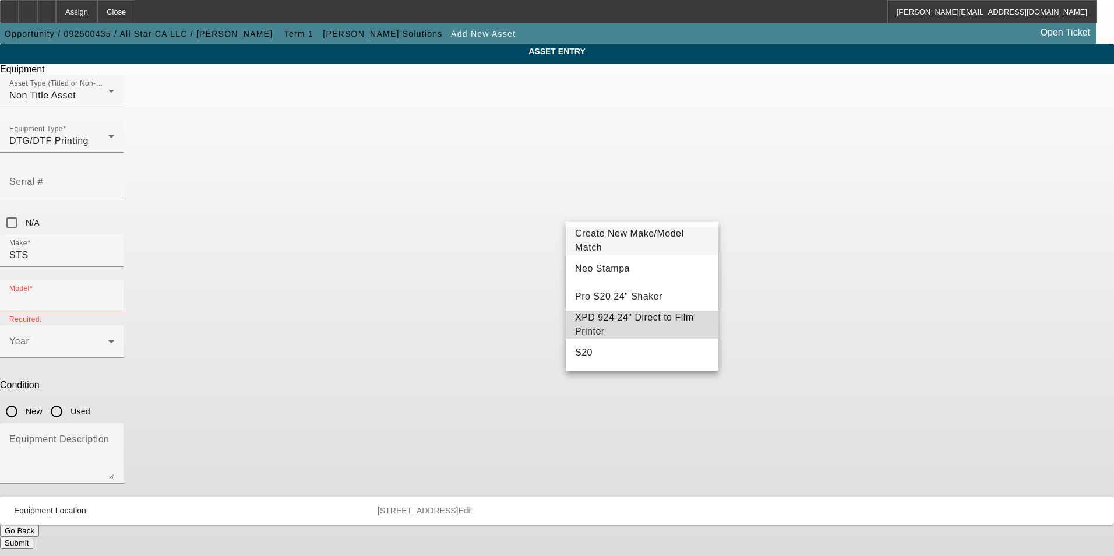
click at [671, 323] on span "XPD 924 24" Direct to Film Printer" at bounding box center [634, 324] width 119 height 24
type input "XPD 924 24" Direct to Film Printer"
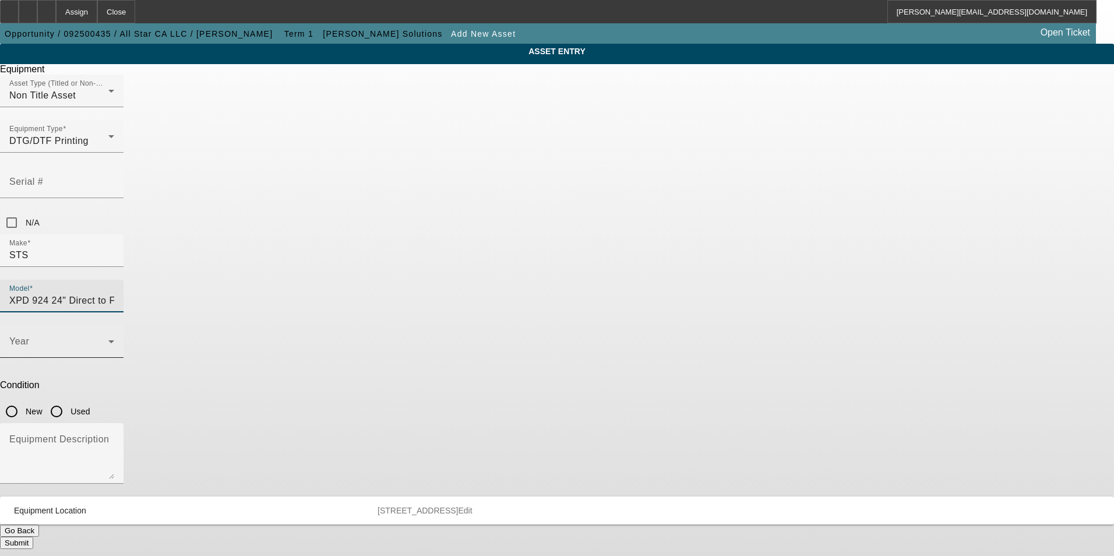
click at [108, 339] on span at bounding box center [58, 346] width 99 height 14
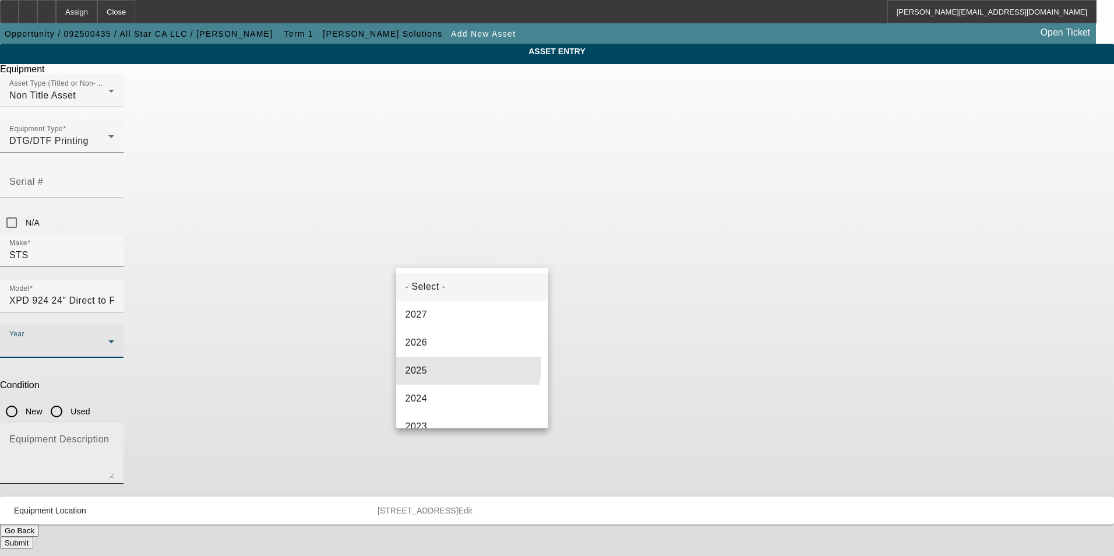
drag, startPoint x: 440, startPoint y: 365, endPoint x: 545, endPoint y: 305, distance: 120.6
click at [445, 363] on mat-option "2025" at bounding box center [472, 371] width 153 height 28
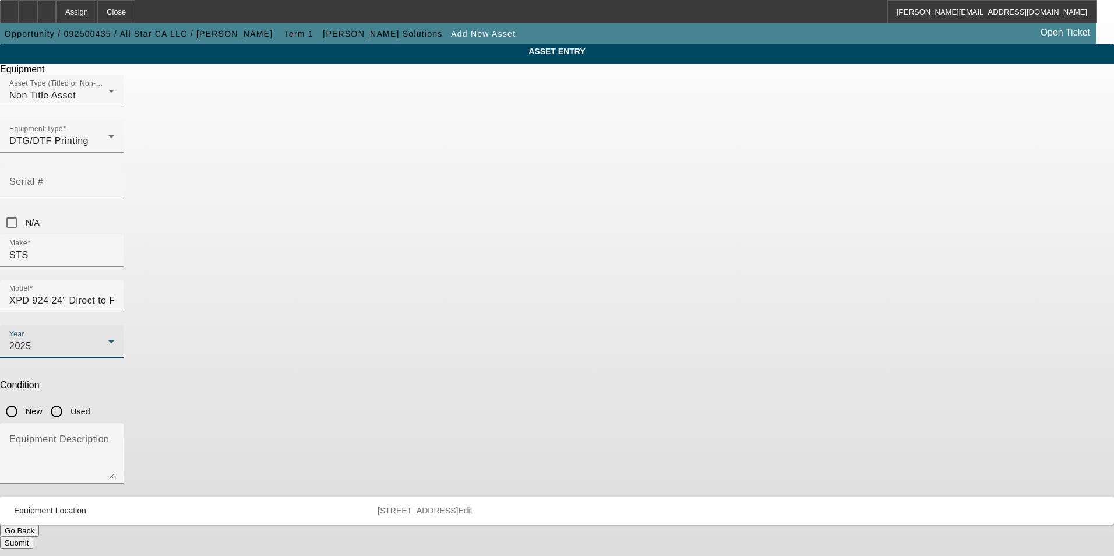
click at [23, 400] on input "New" at bounding box center [11, 411] width 23 height 23
radio input "true"
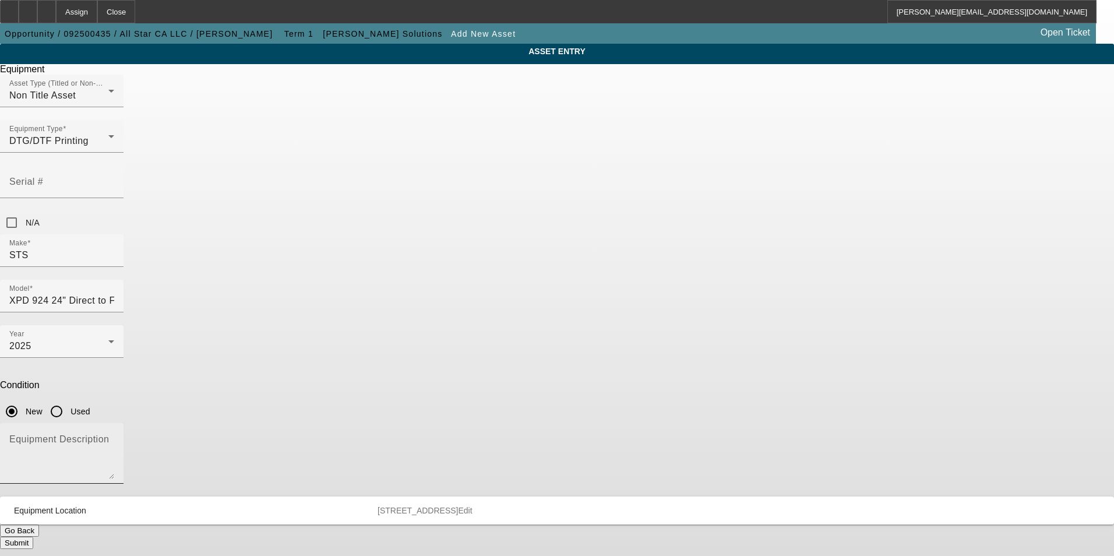
click at [114, 437] on textarea "Equipment Description" at bounding box center [61, 458] width 105 height 42
type textarea "new DTF printer"
click at [33, 537] on button "Submit" at bounding box center [16, 543] width 33 height 12
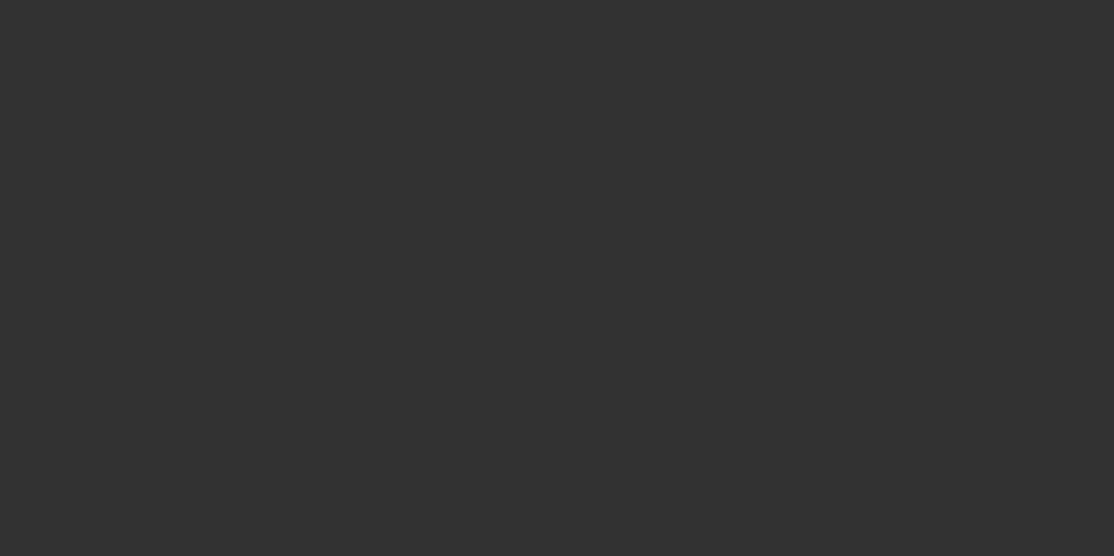
type input "$35,384.00"
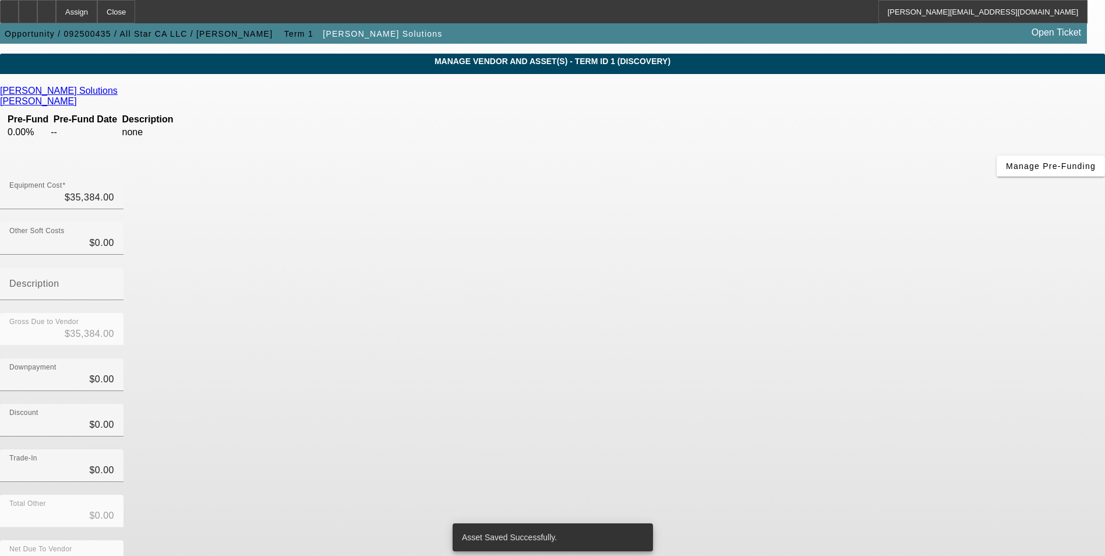
scroll to position [39, 0]
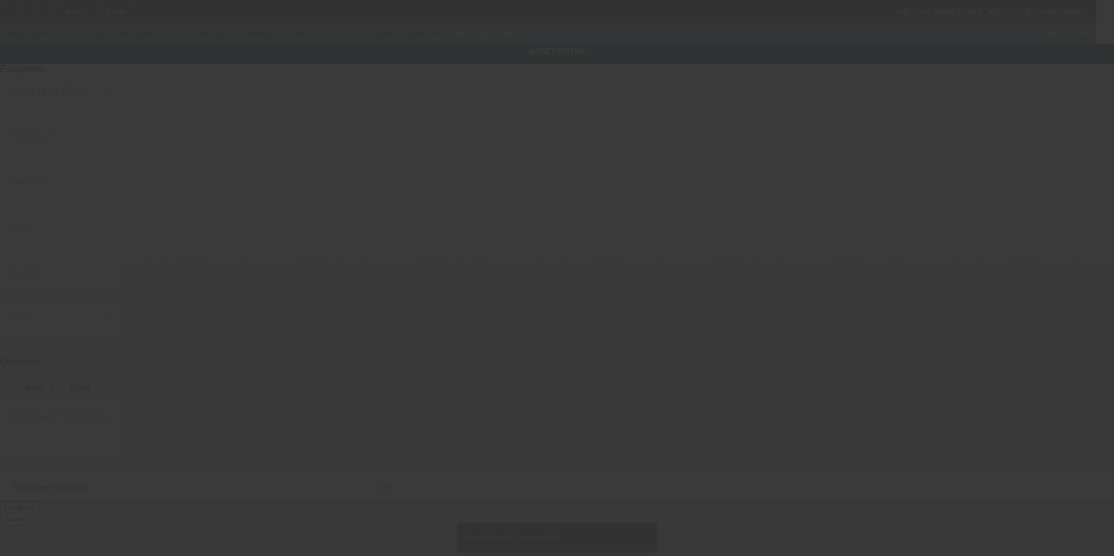
type input "[STREET_ADDRESS]"
type input "Turlock"
type input "95380"
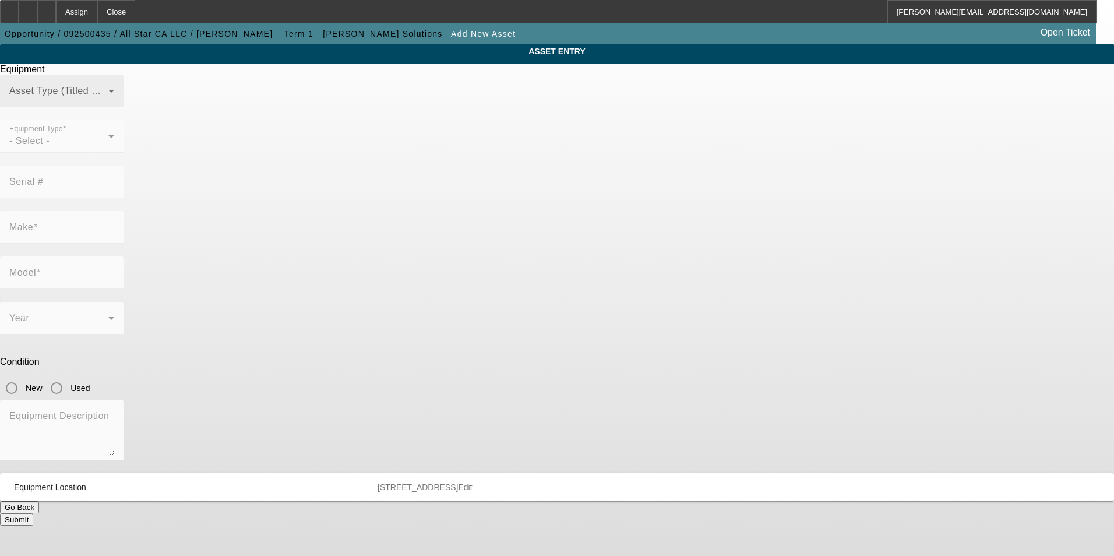
click at [108, 103] on span at bounding box center [58, 96] width 99 height 14
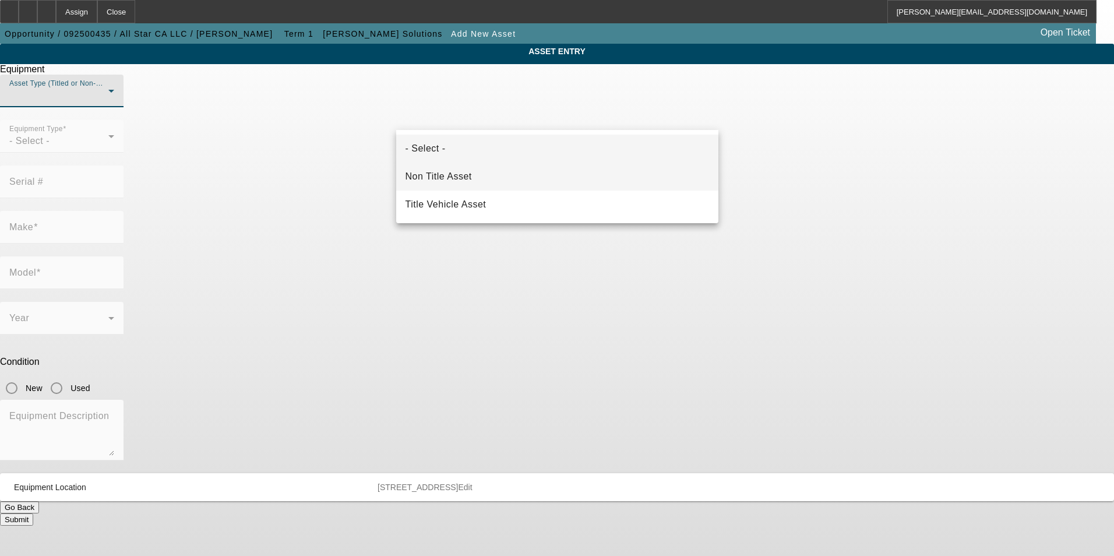
click at [521, 174] on mat-option "Non Title Asset" at bounding box center [557, 177] width 322 height 28
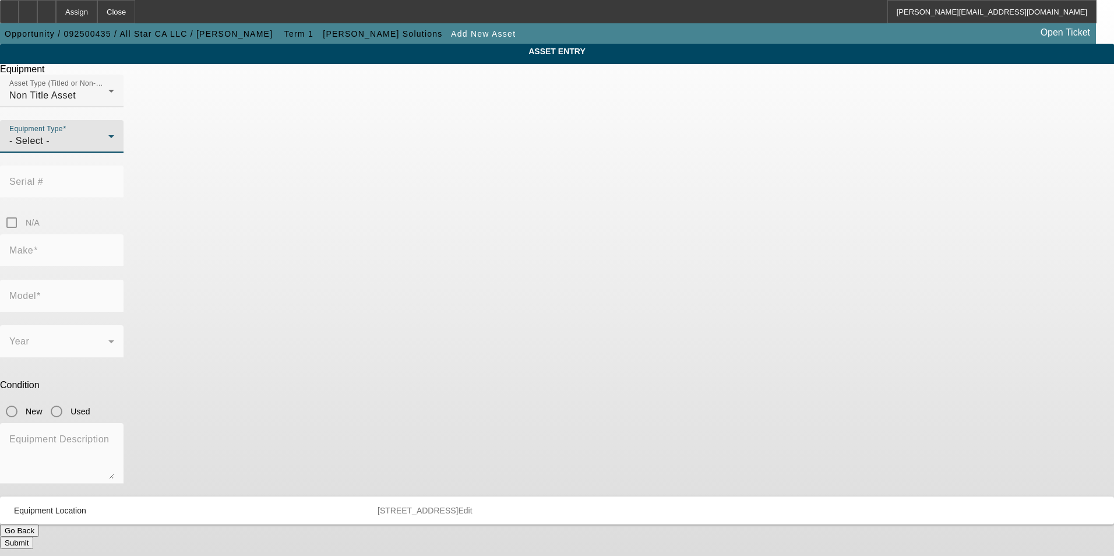
click at [108, 148] on div "- Select -" at bounding box center [58, 141] width 99 height 14
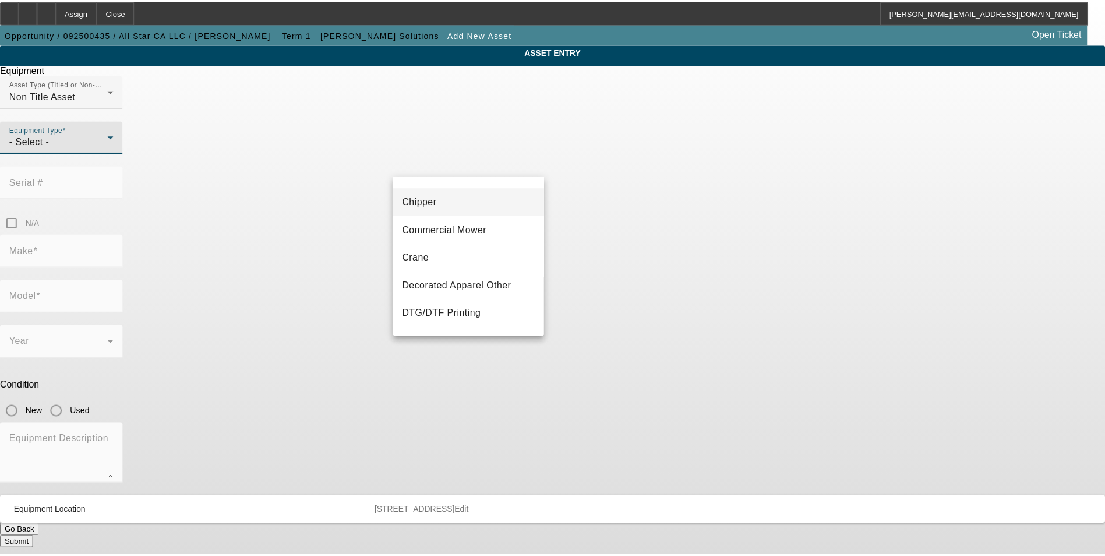
scroll to position [117, 0]
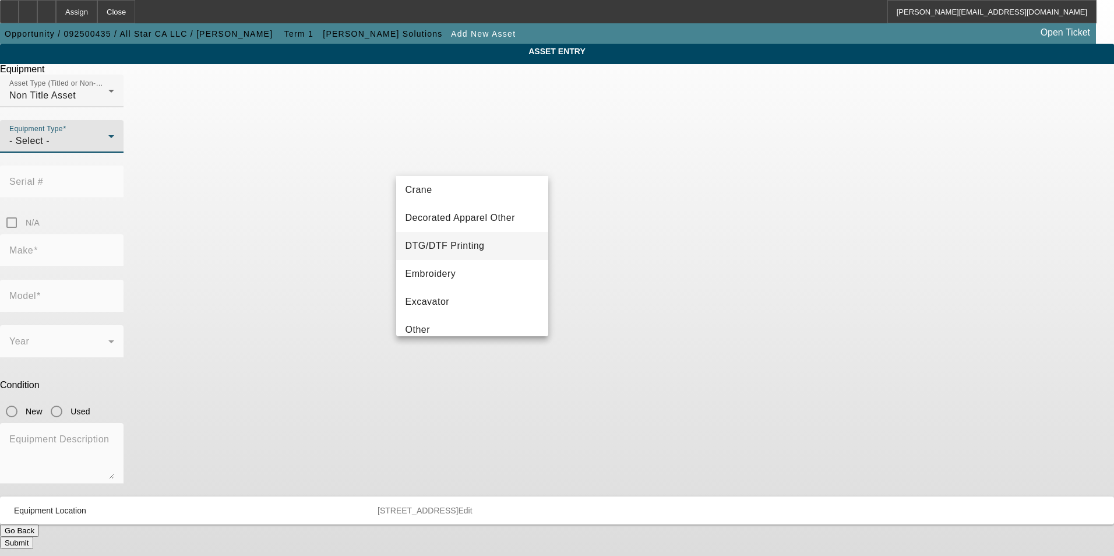
click at [477, 245] on span "DTG/DTF Printing" at bounding box center [445, 246] width 79 height 14
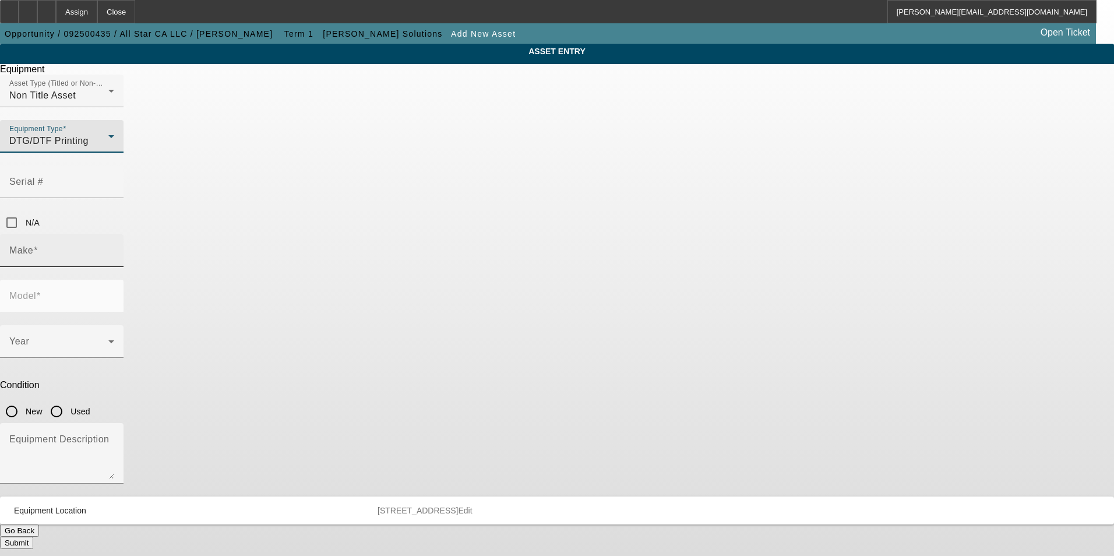
click at [114, 234] on div "Make" at bounding box center [61, 250] width 105 height 33
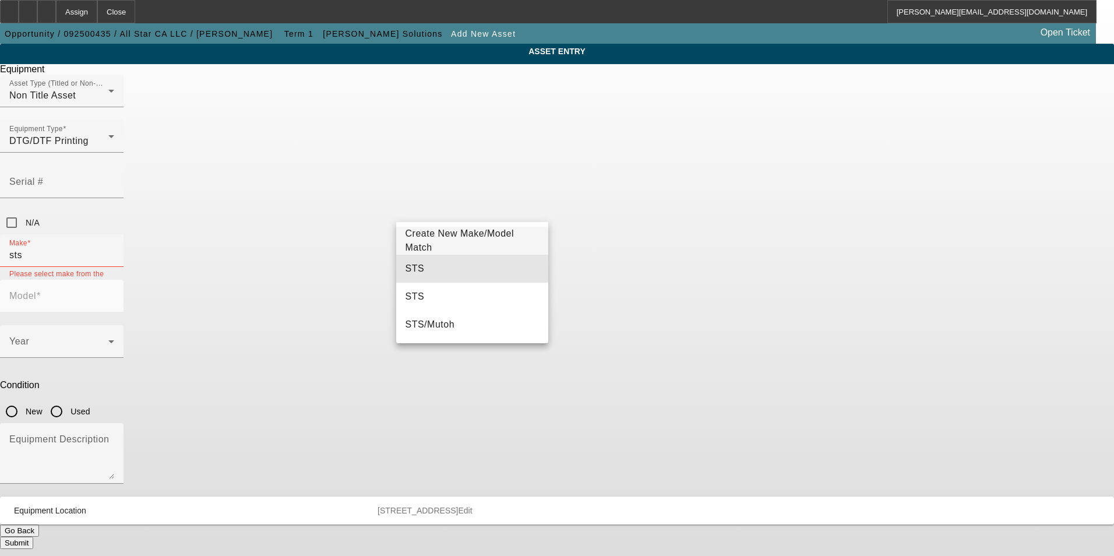
drag, startPoint x: 438, startPoint y: 261, endPoint x: 682, endPoint y: 190, distance: 254.8
click at [438, 259] on mat-option "STS" at bounding box center [472, 269] width 153 height 28
type input "STS"
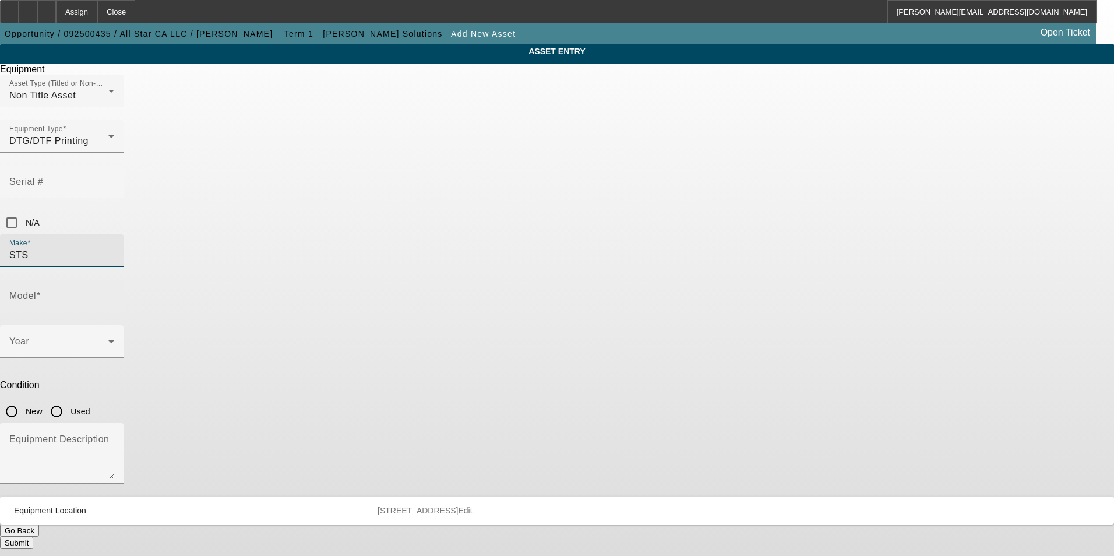
click at [114, 294] on input "Model" at bounding box center [61, 301] width 105 height 14
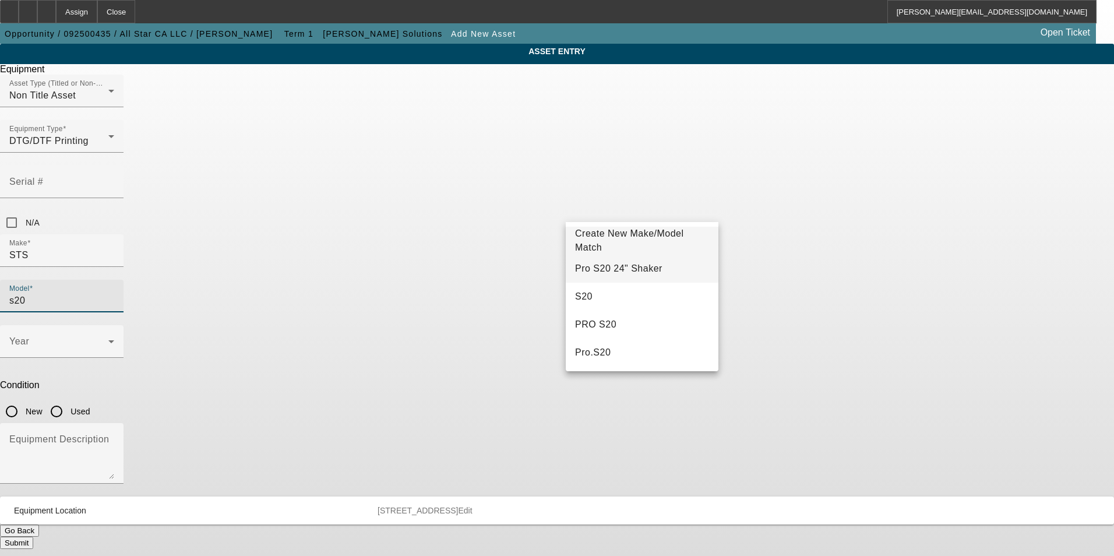
click at [674, 269] on mat-option "Pro S20 24" Shaker" at bounding box center [642, 269] width 153 height 28
type input "Pro S20 24" Shaker"
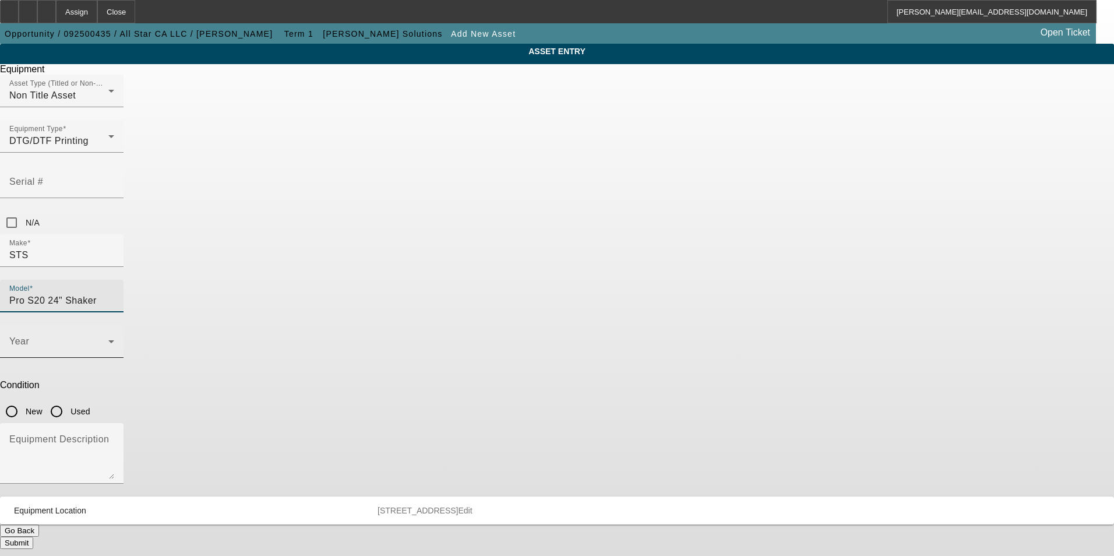
click at [108, 339] on span at bounding box center [58, 346] width 99 height 14
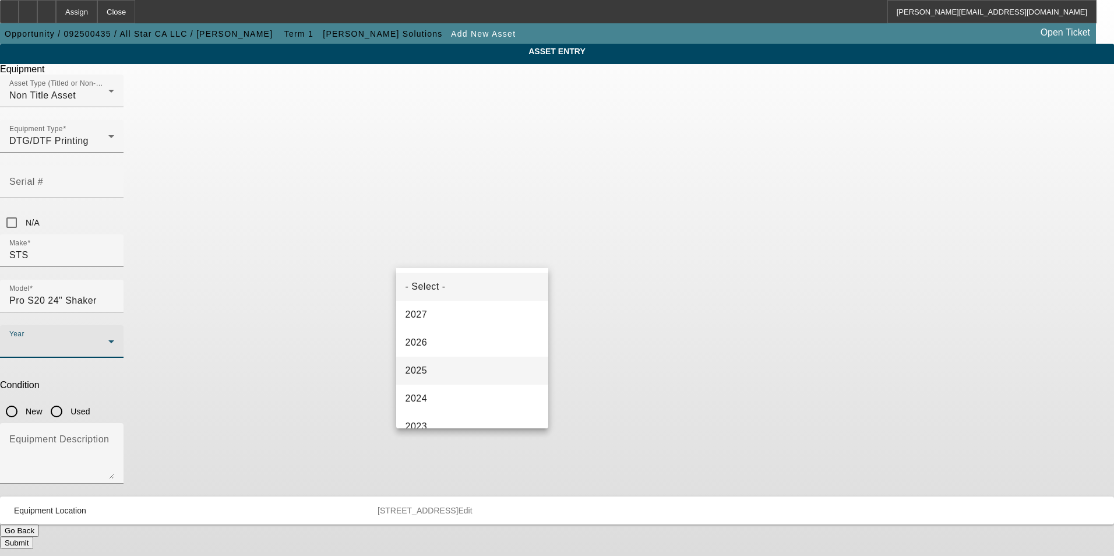
click at [428, 376] on mat-option "2025" at bounding box center [472, 371] width 153 height 28
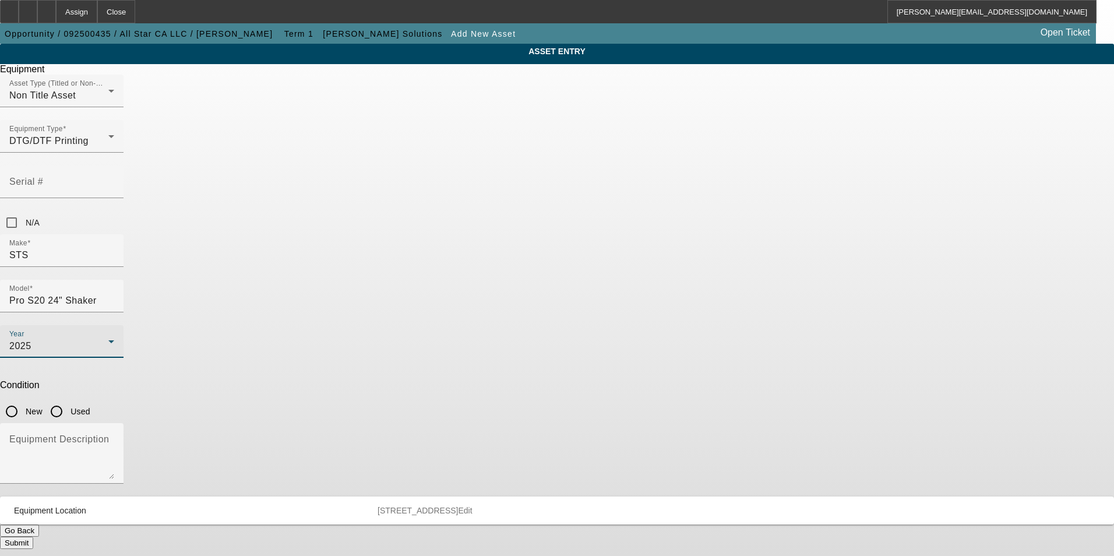
click at [23, 400] on input "New" at bounding box center [11, 411] width 23 height 23
radio input "true"
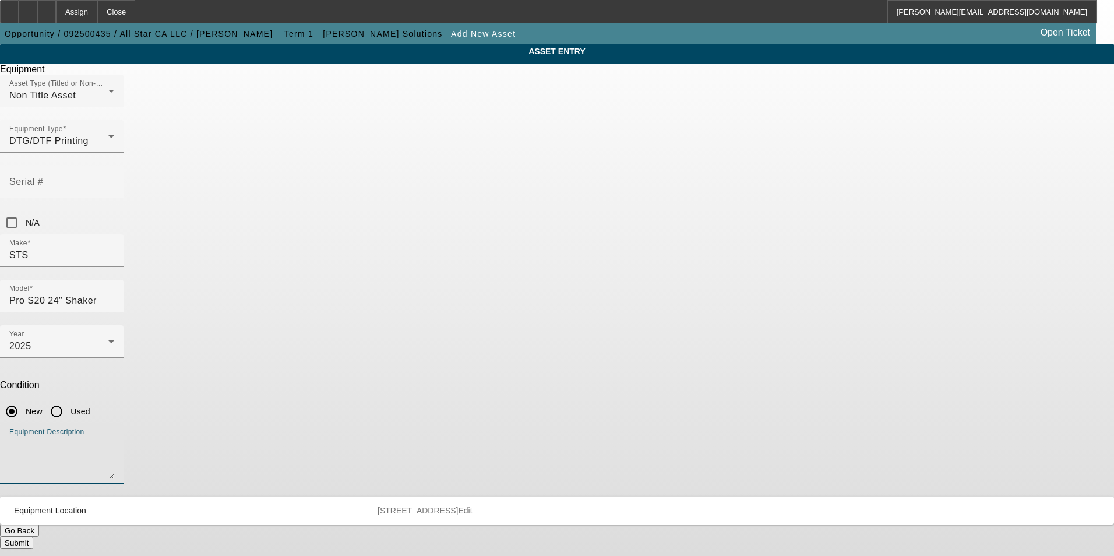
click at [114, 437] on textarea "Equipment Description" at bounding box center [61, 458] width 105 height 42
type textarea "new shaker"
click at [33, 537] on button "Submit" at bounding box center [16, 543] width 33 height 12
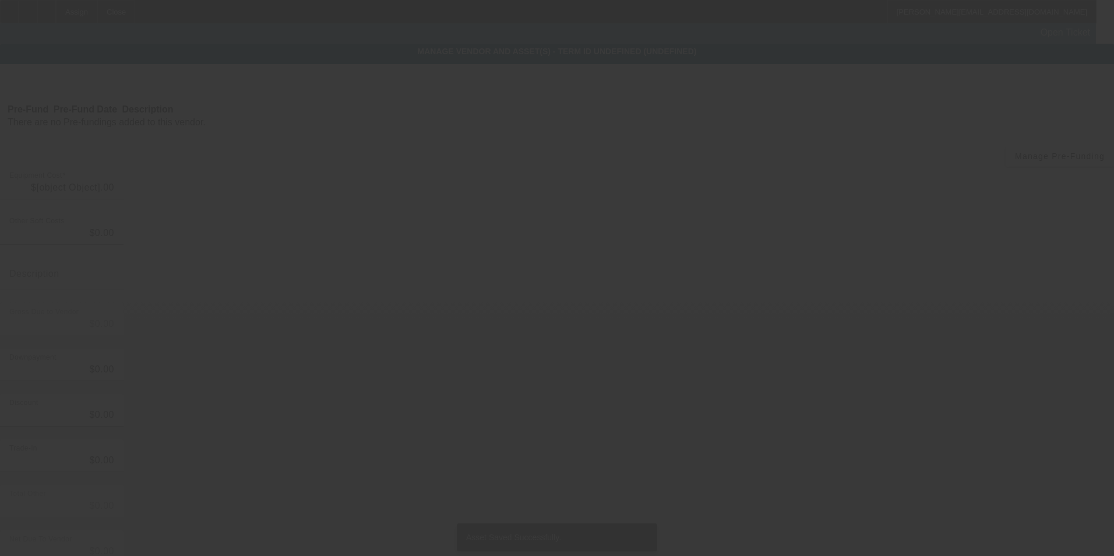
type input "$35,384.00"
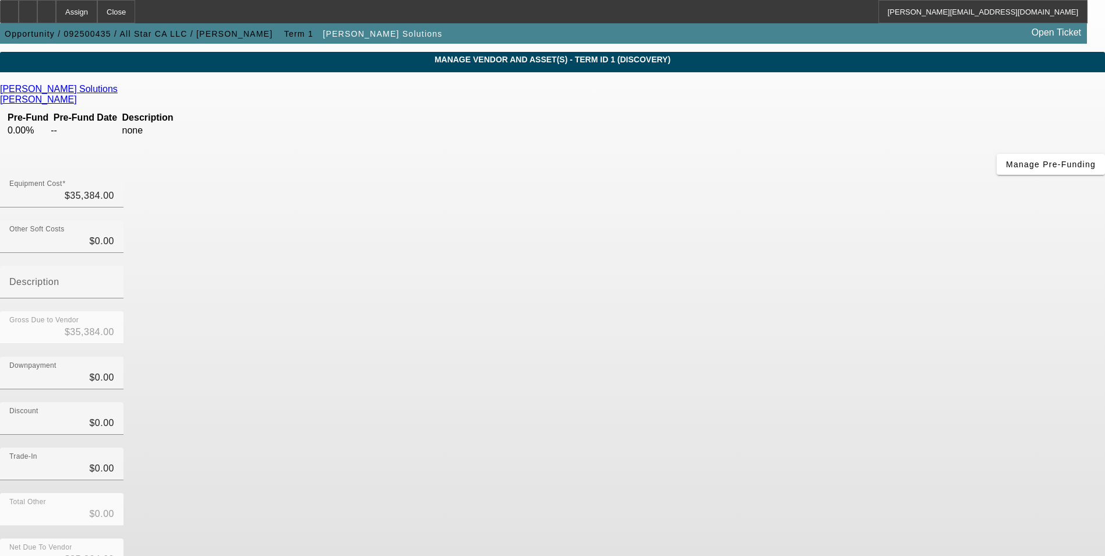
scroll to position [57, 0]
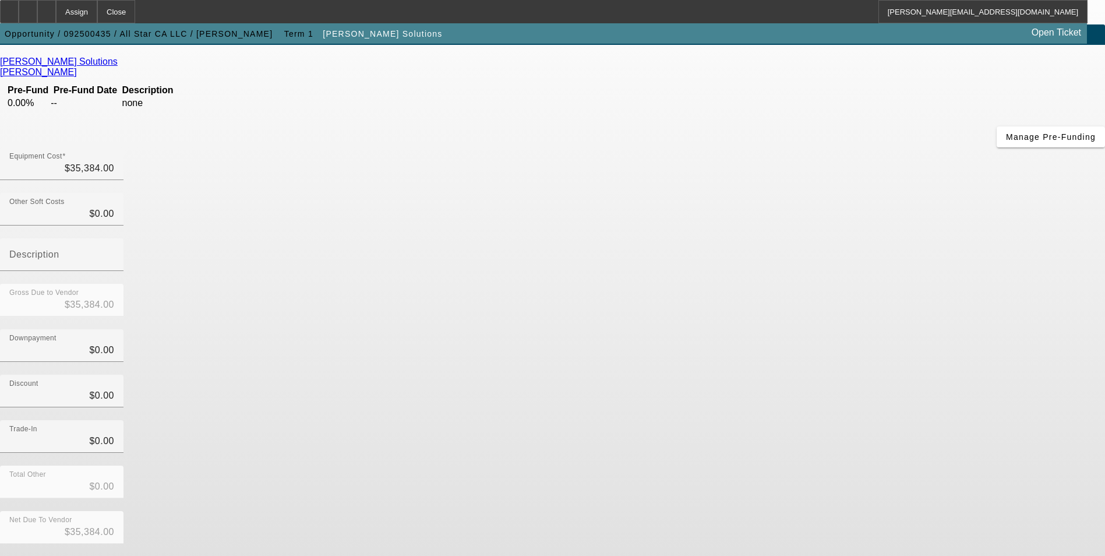
click at [33, 555] on button "Submit" at bounding box center [16, 562] width 33 height 12
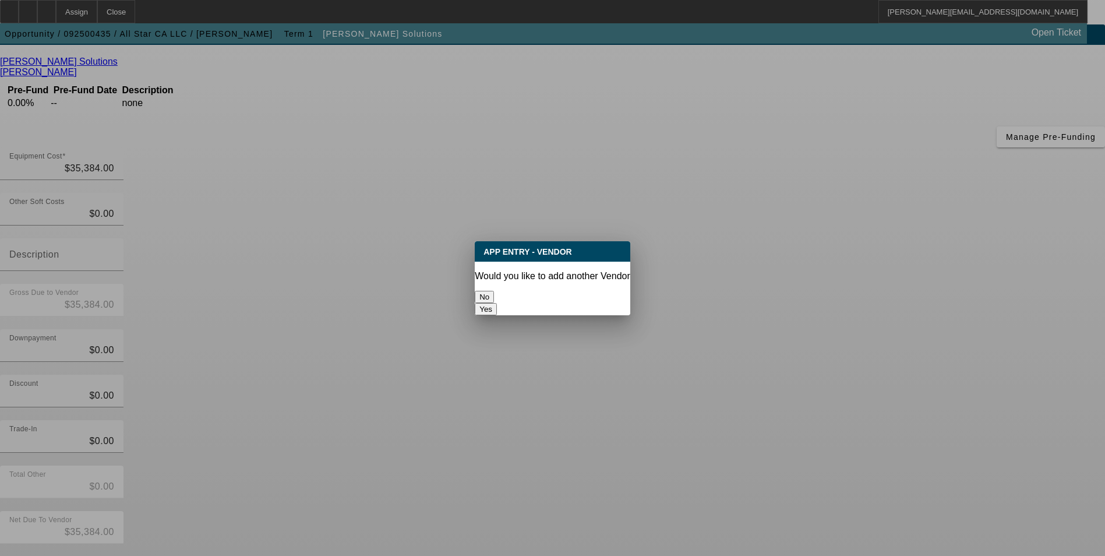
click at [494, 291] on button "No" at bounding box center [484, 297] width 19 height 12
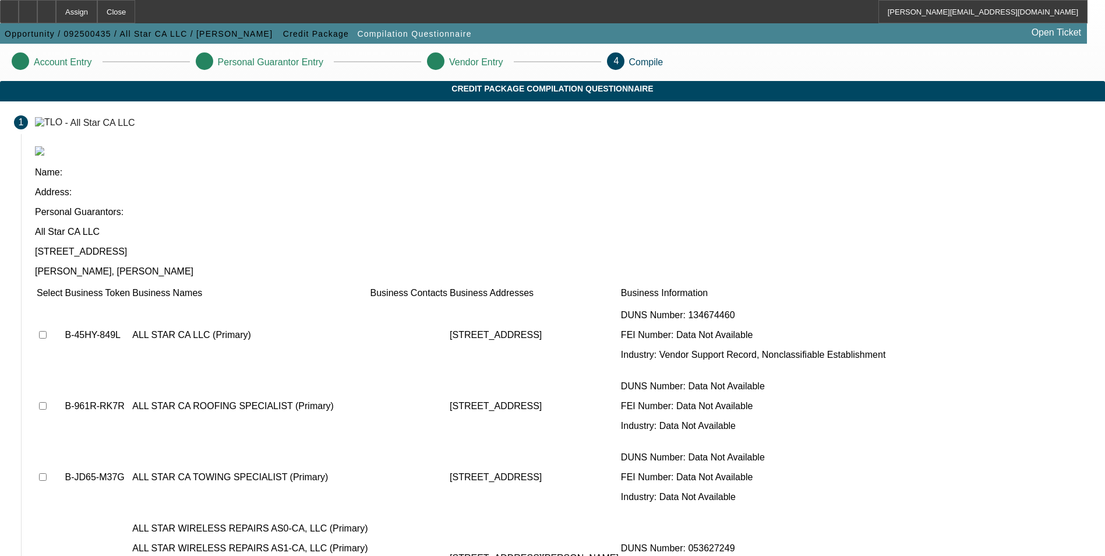
click at [47, 331] on input "checkbox" at bounding box center [43, 335] width 8 height 8
checkbox input "true"
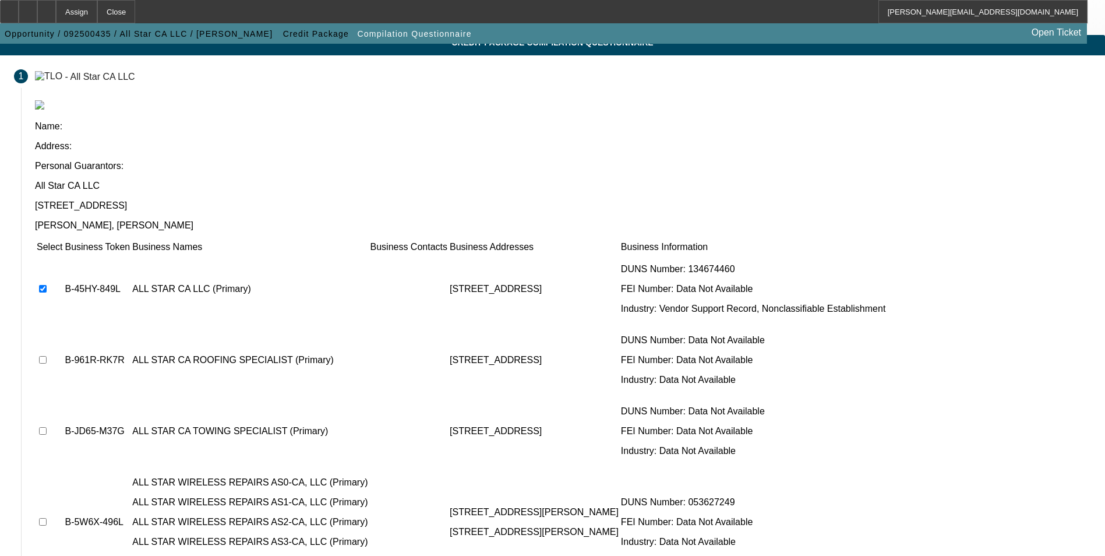
scroll to position [47, 0]
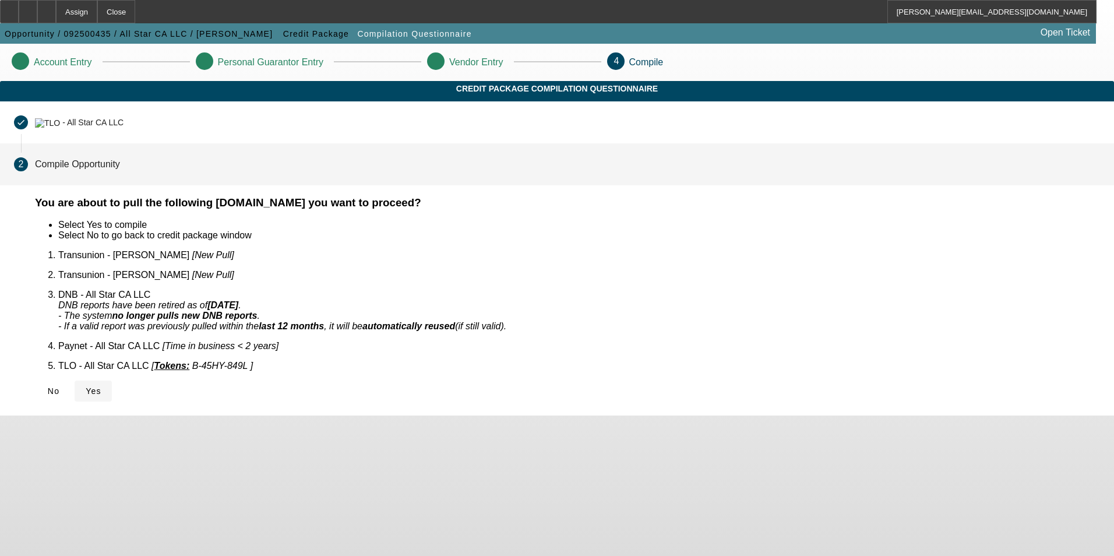
click at [101, 386] on span "Yes" at bounding box center [94, 390] width 16 height 9
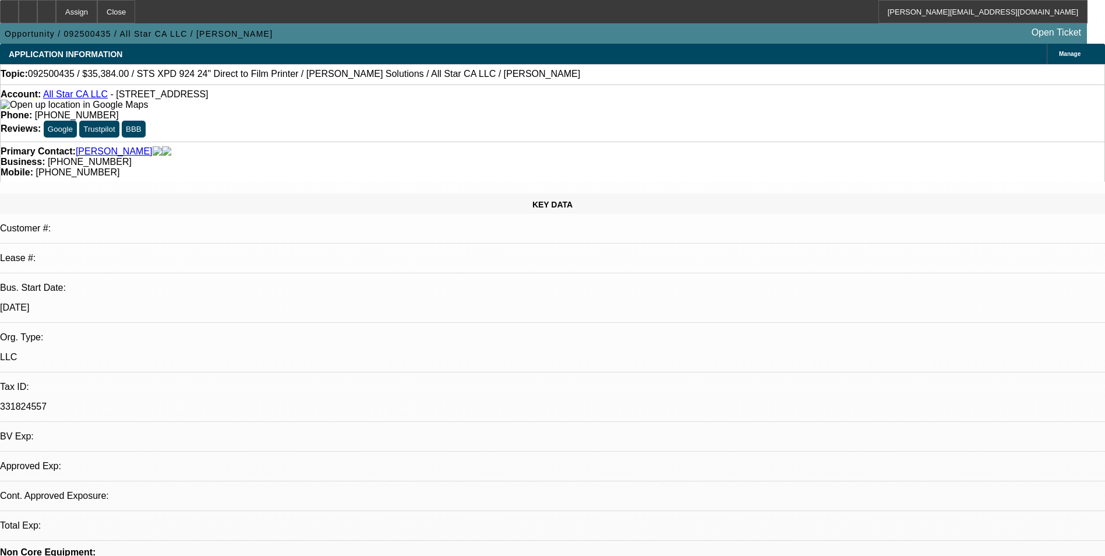
select select "0"
select select "2"
select select "0.1"
select select "1"
select select "2"
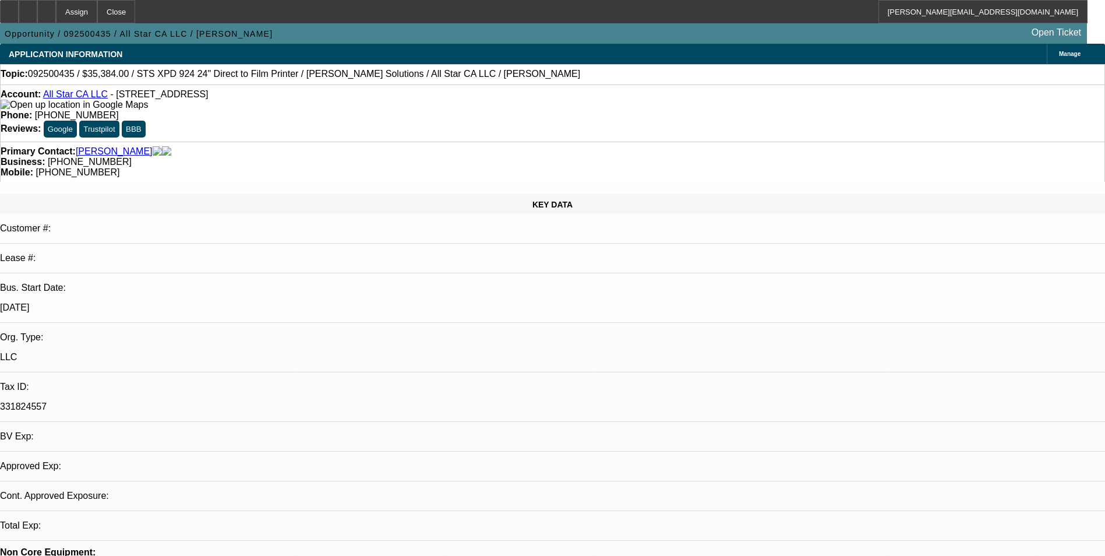
select select "4"
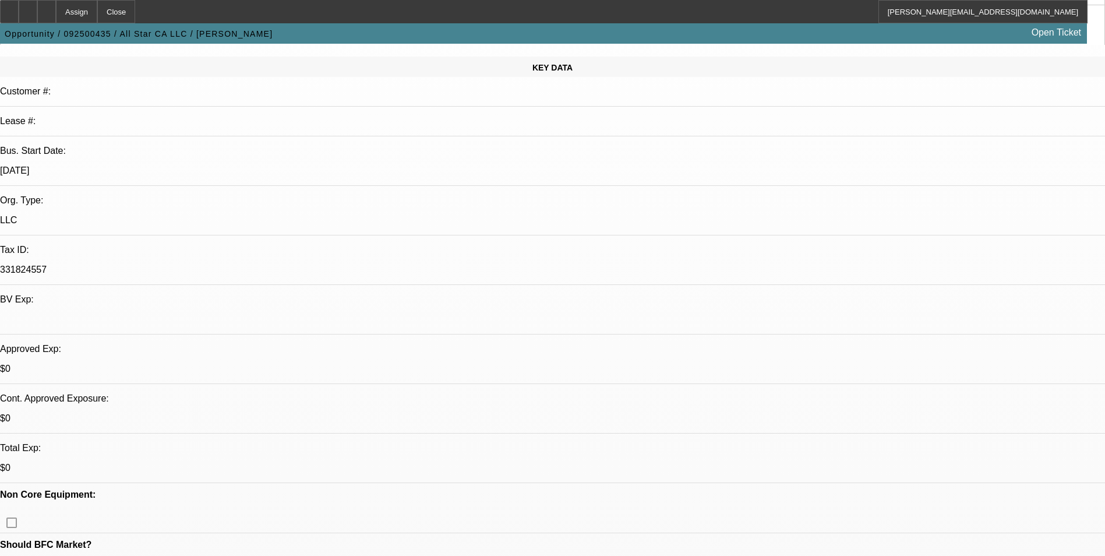
scroll to position [117, 0]
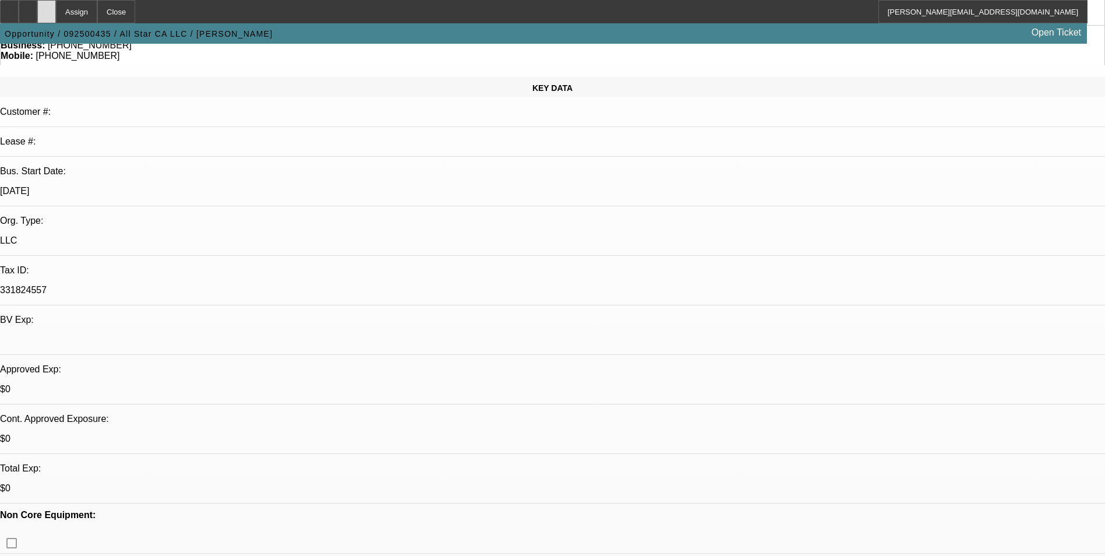
click at [56, 10] on div at bounding box center [46, 11] width 19 height 23
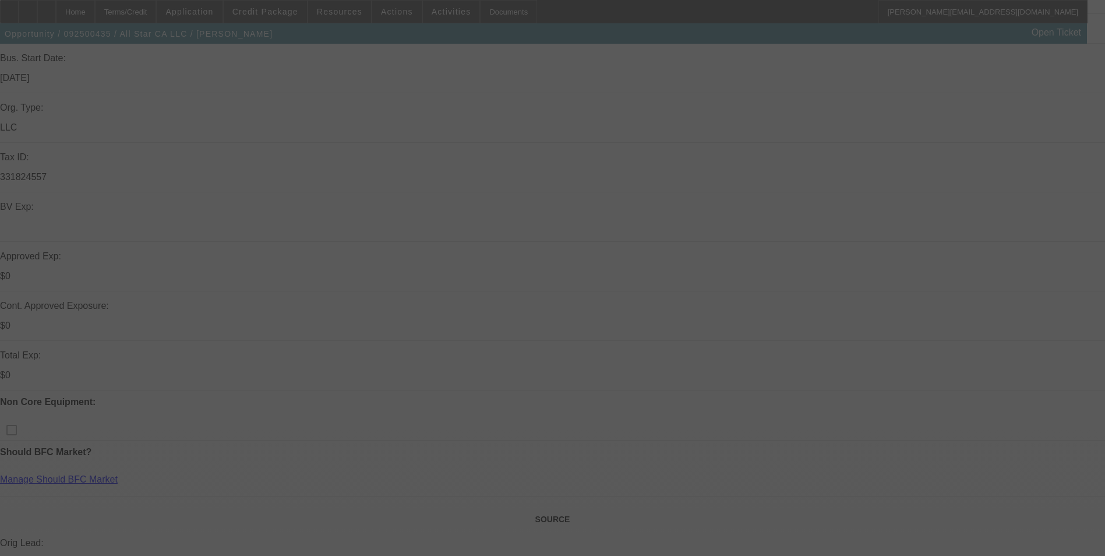
scroll to position [233, 0]
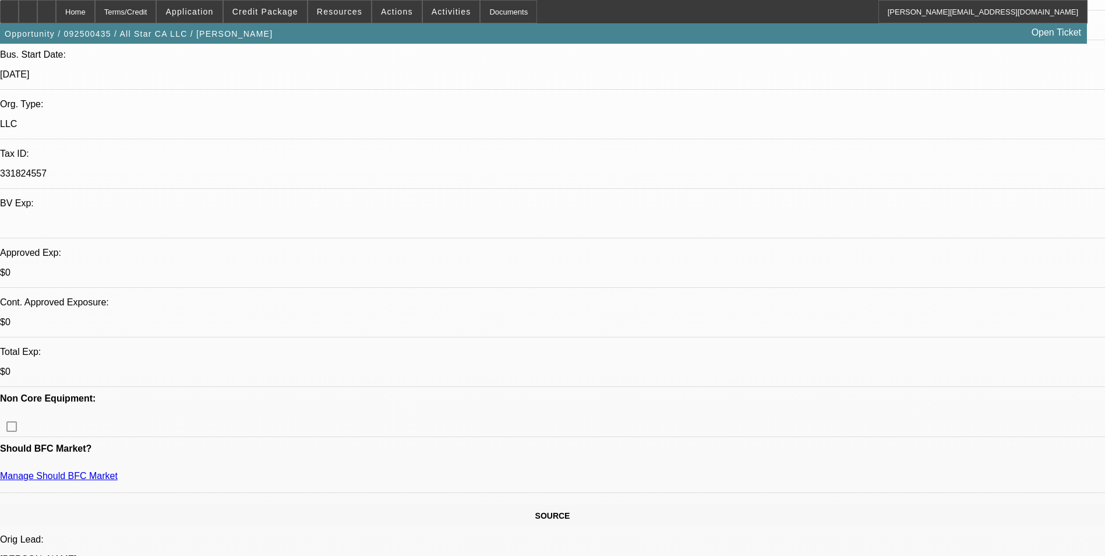
select select "0"
select select "2"
select select "0.1"
select select "1"
select select "2"
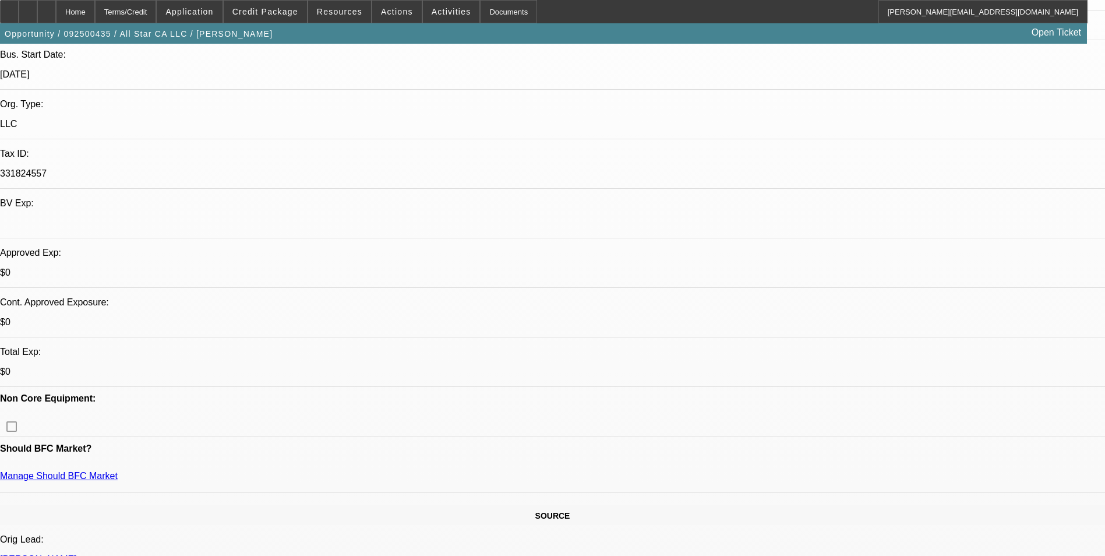
select select "4"
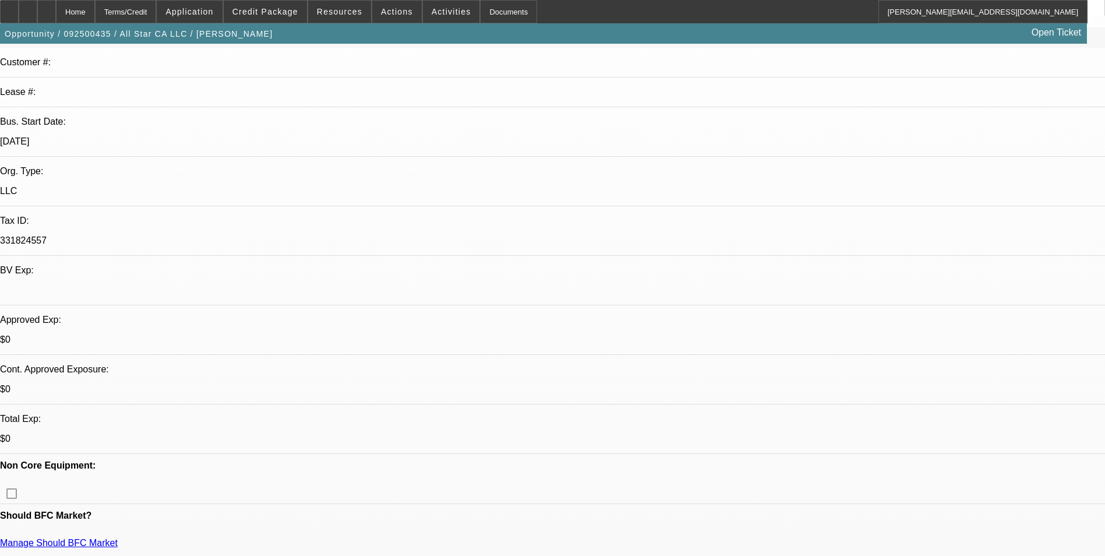
scroll to position [0, 0]
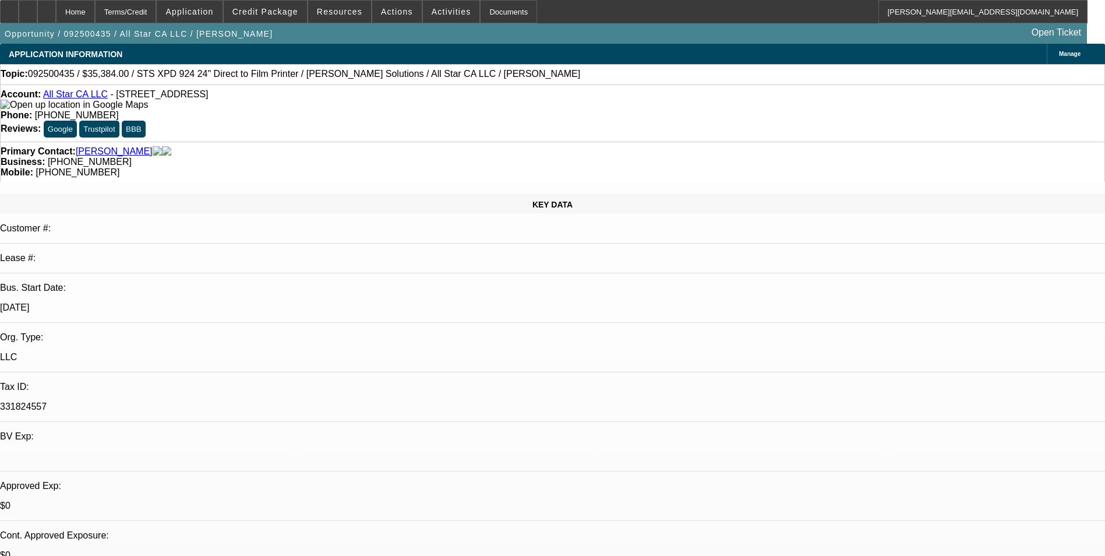
click at [1059, 51] on span "Manage" at bounding box center [1070, 54] width 22 height 6
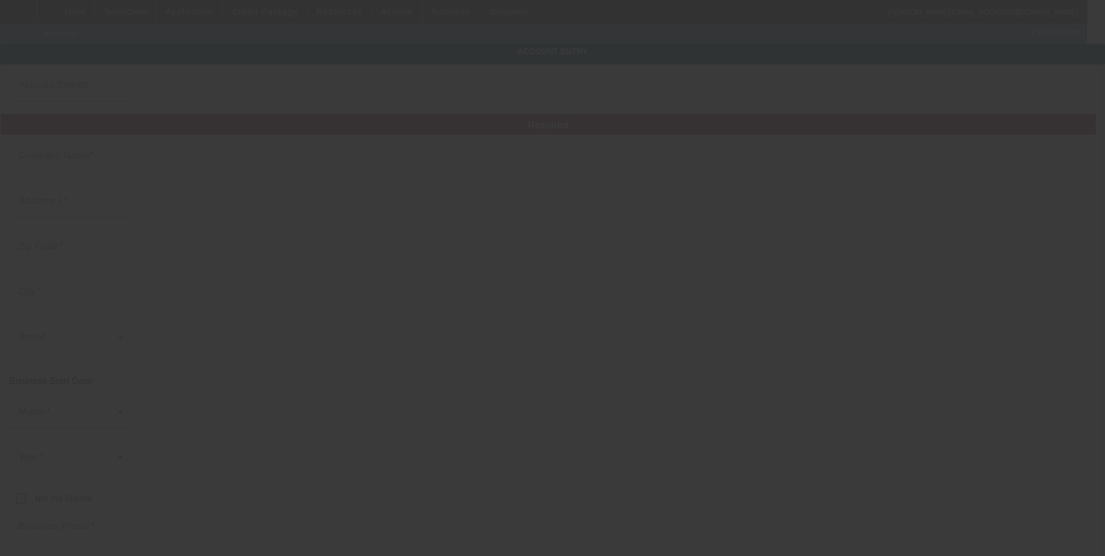
type input "All Star CA LLC"
type input "[STREET_ADDRESS]"
type input "95380"
type input "Turlock"
type input "[PHONE_NUMBER]"
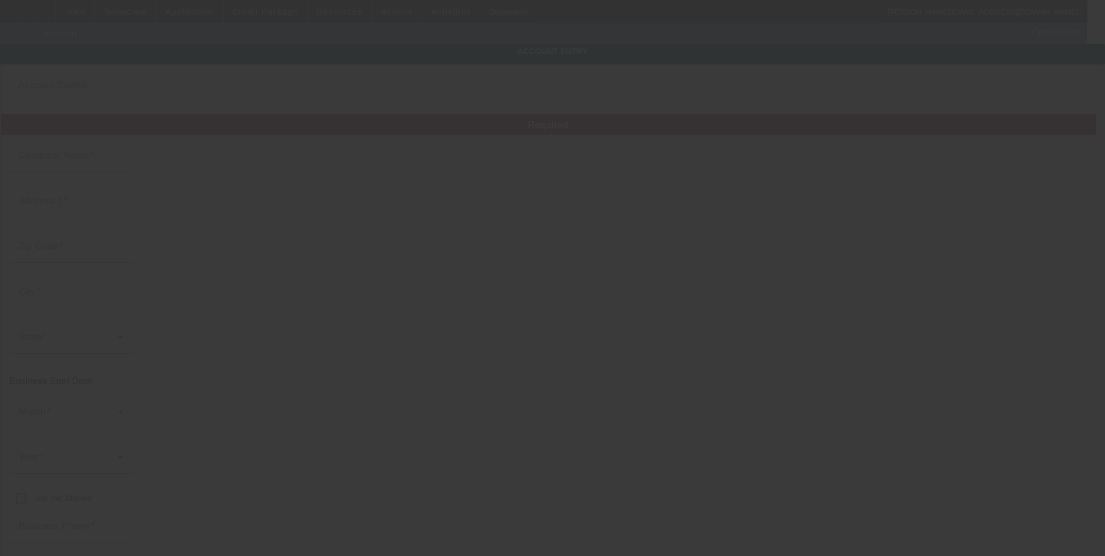
type input "[PERSON_NAME][EMAIL_ADDRESS][DOMAIN_NAME]"
type input "331824557"
type input "Apparel"
type input "[URL][DOMAIN_NAME]"
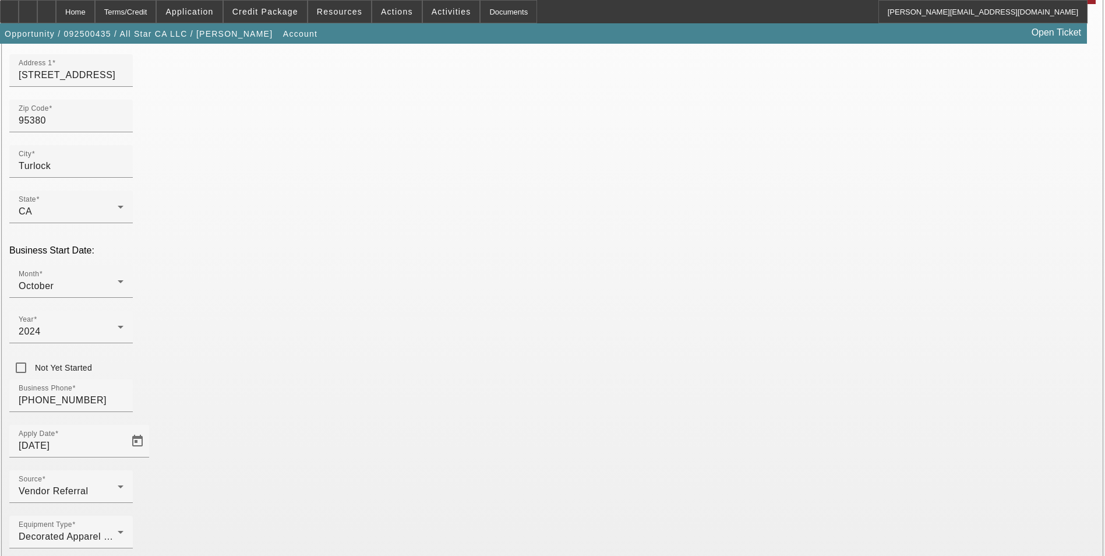
scroll to position [131, 0]
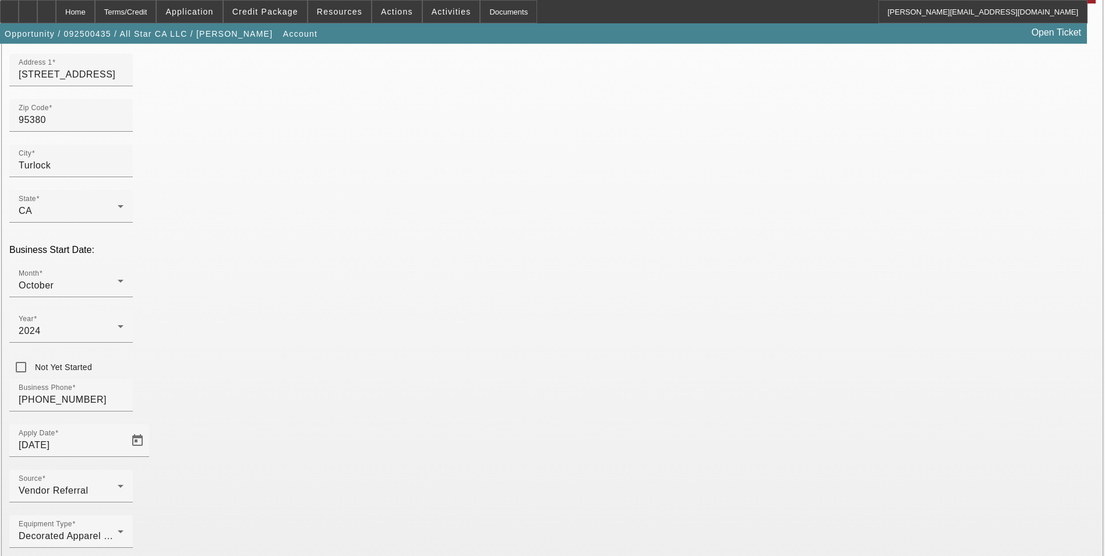
paste input "https://allstarturlock.com/"
type input "https://allstarturlock.com/"
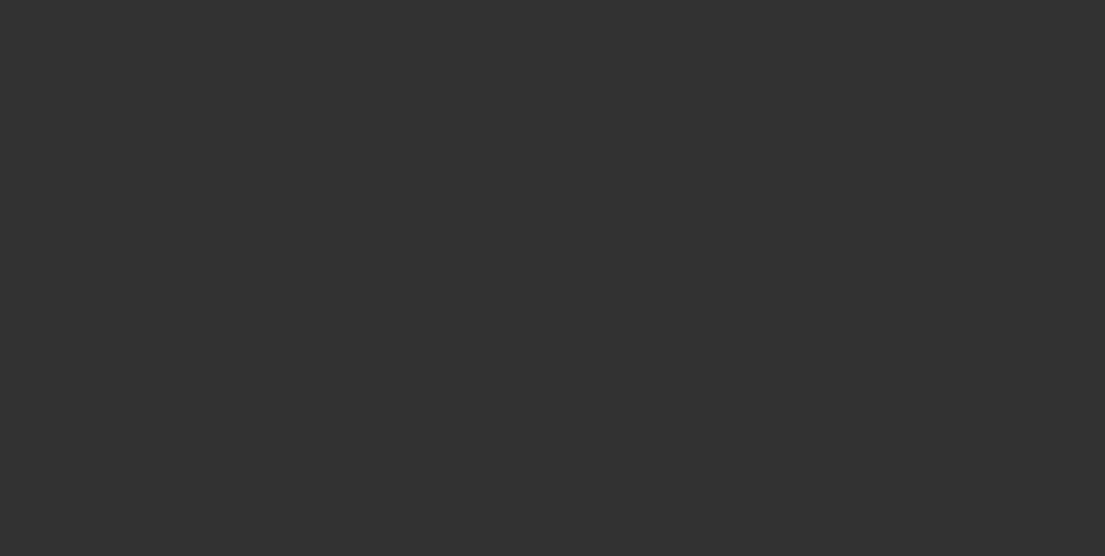
select select "0"
select select "2"
select select "0.1"
select select "4"
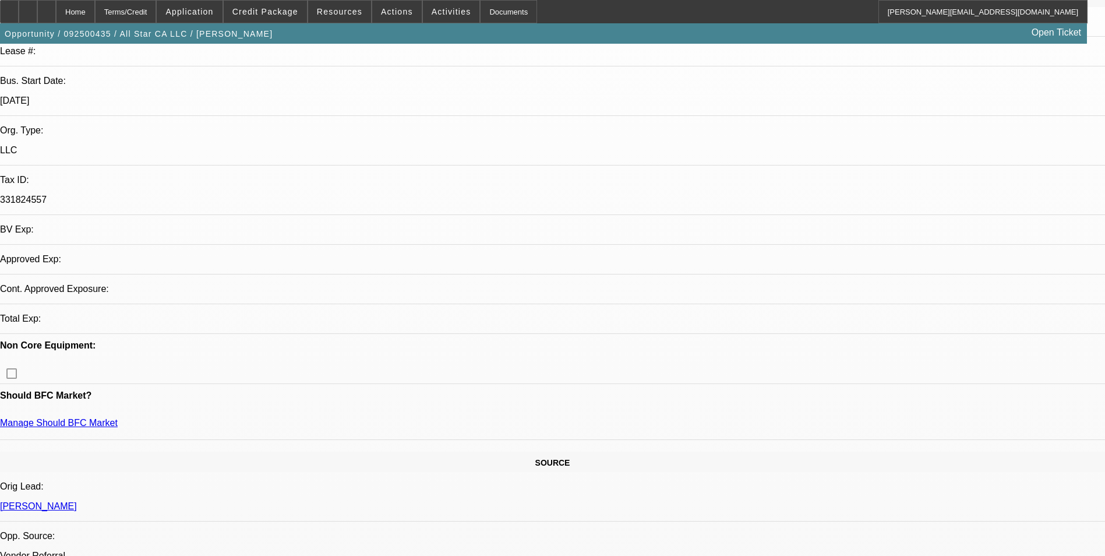
scroll to position [233, 0]
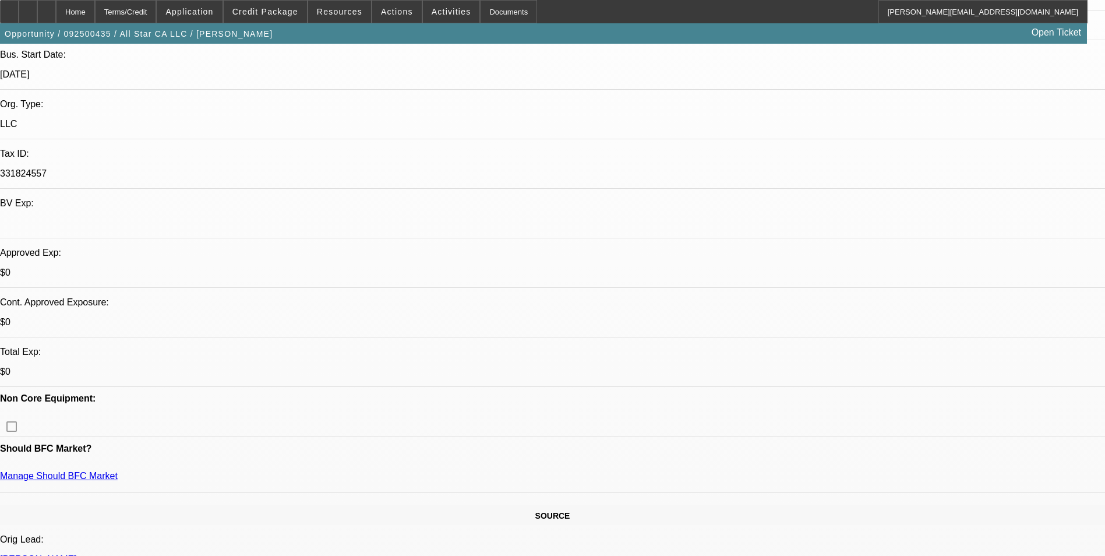
radio input "true"
paste textarea "https://allstarturlock.com/"
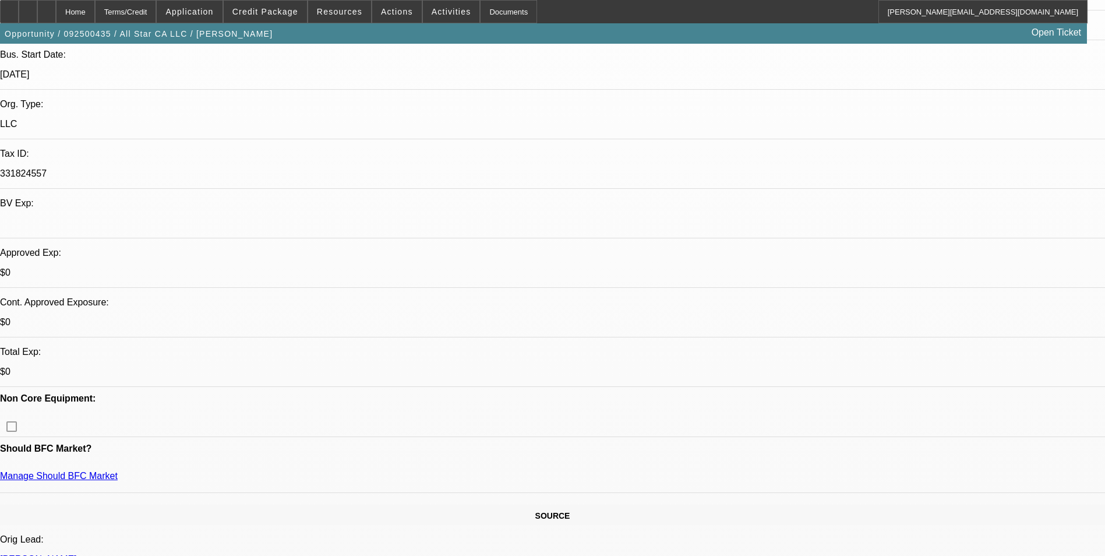
type textarea "https://allstarturlock.com/ - view the website"
radio input "true"
click at [28, 8] on icon at bounding box center [28, 8] width 0 height 0
click at [56, 20] on div at bounding box center [46, 11] width 19 height 23
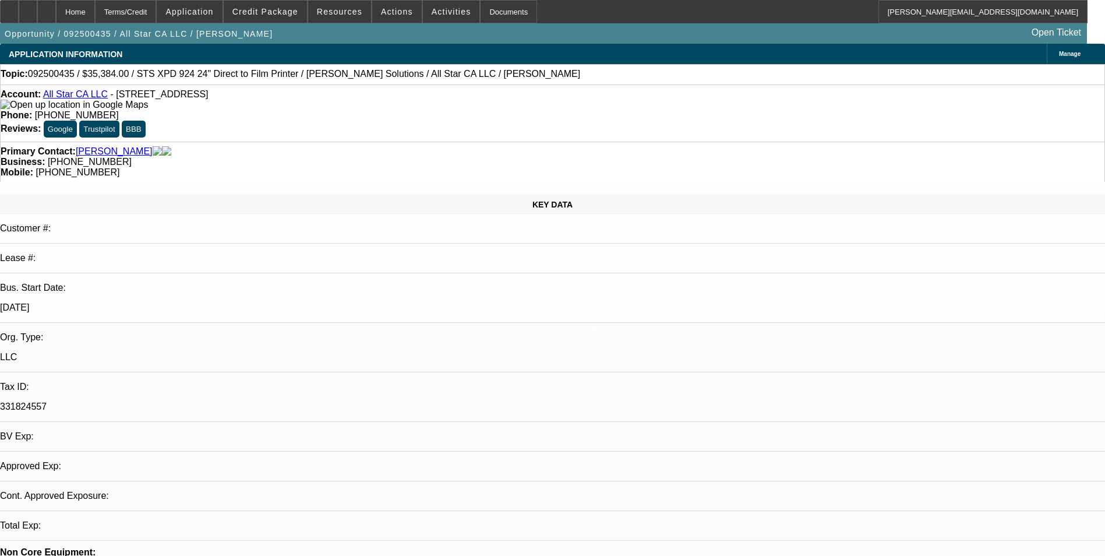
select select "0"
select select "2"
select select "0.1"
select select "4"
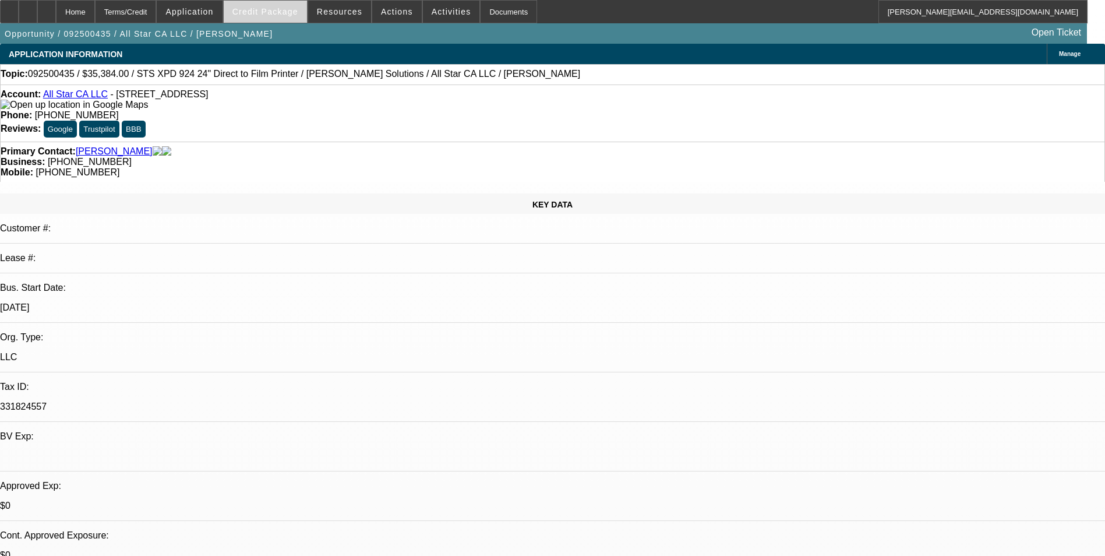
click at [278, 6] on span at bounding box center [265, 12] width 83 height 28
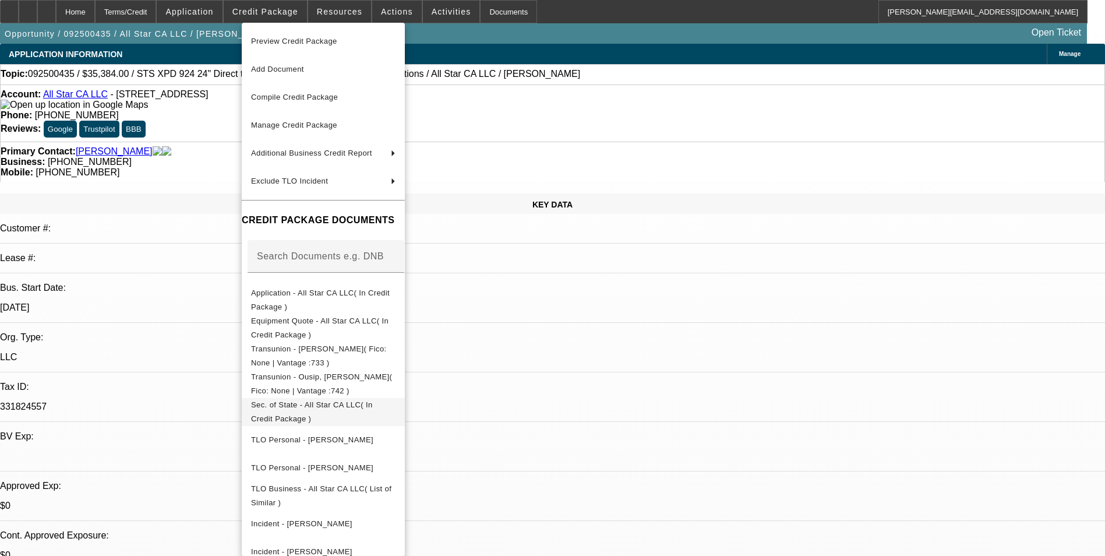
scroll to position [47, 0]
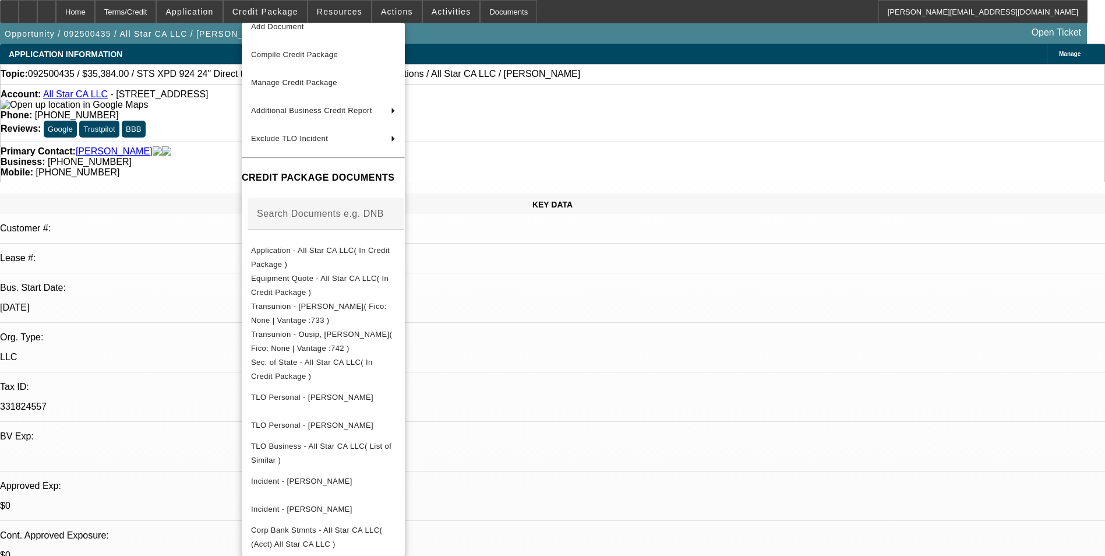
click at [573, 339] on div at bounding box center [552, 278] width 1105 height 556
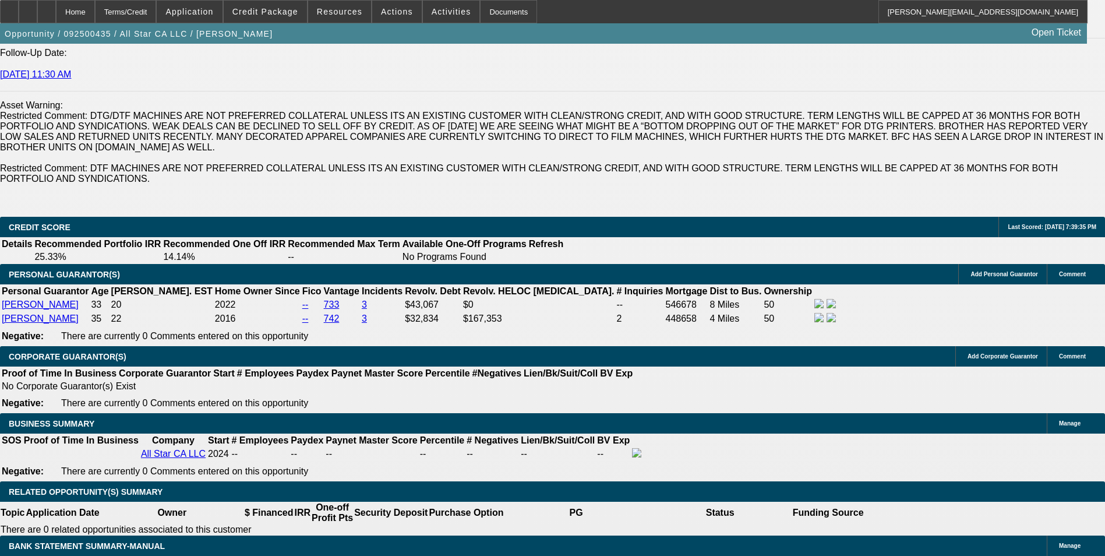
scroll to position [1631, 0]
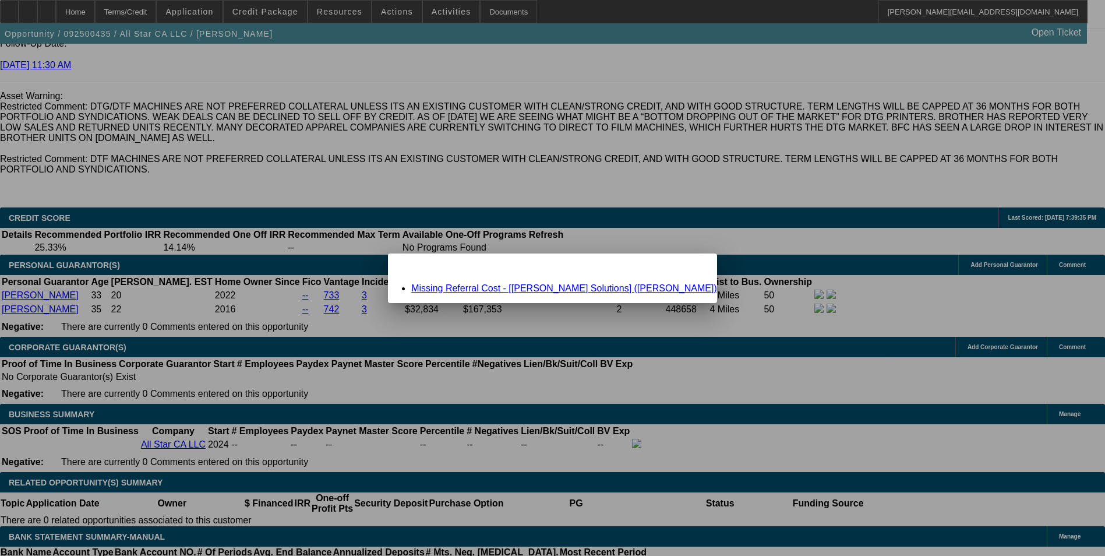
click at [503, 290] on link "Missing Referral Cost - [Hirsch Solutions] (Garcia, Tyger)" at bounding box center [564, 288] width 306 height 10
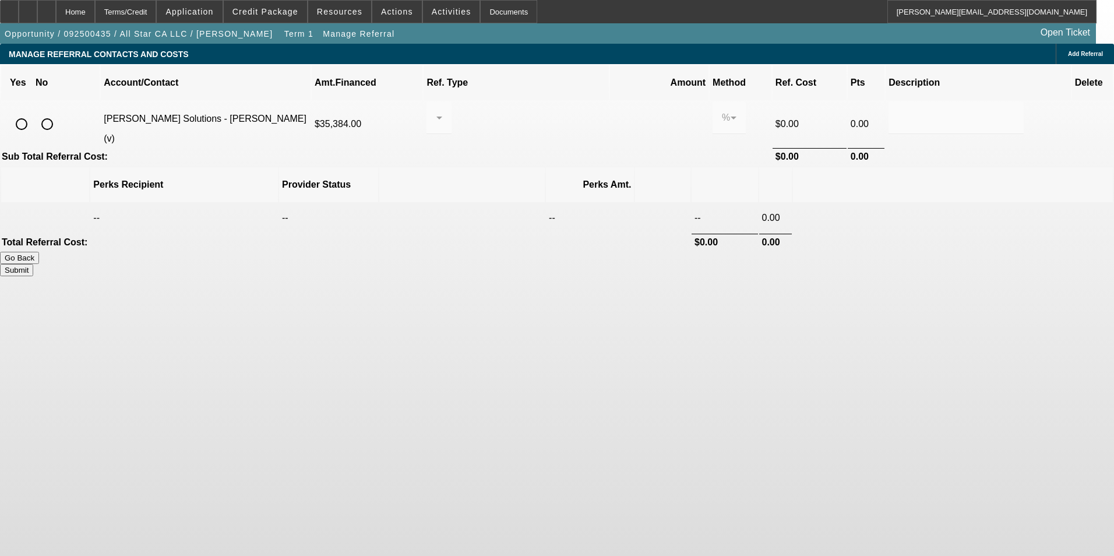
click at [33, 113] on input "radio" at bounding box center [21, 123] width 23 height 23
radio input "true"
click at [33, 113] on input "radio" at bounding box center [21, 123] width 23 height 23
click at [442, 114] on div at bounding box center [439, 117] width 6 height 33
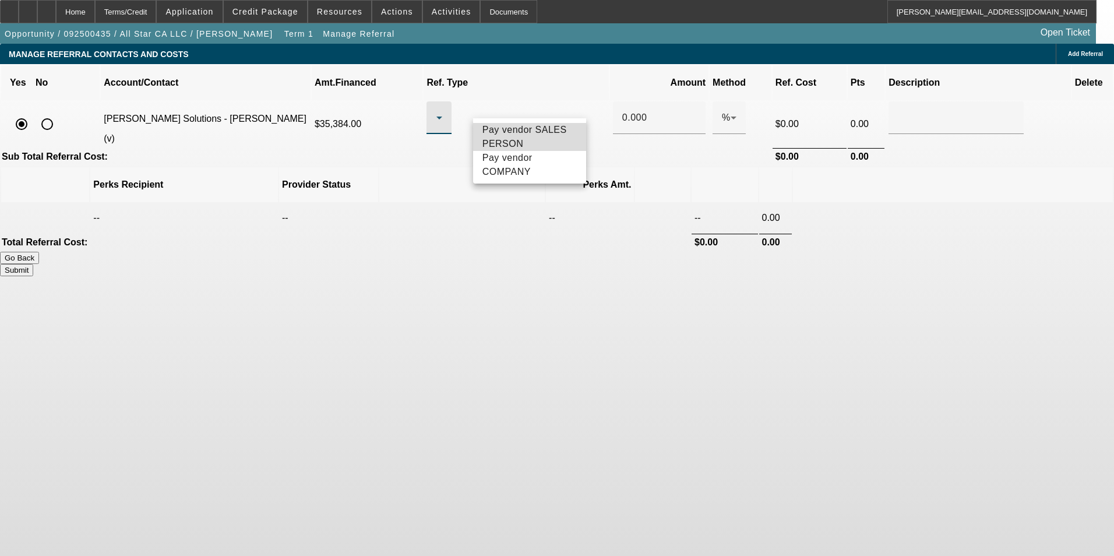
click at [503, 129] on span "Pay vendor SALES PERSON" at bounding box center [529, 137] width 94 height 28
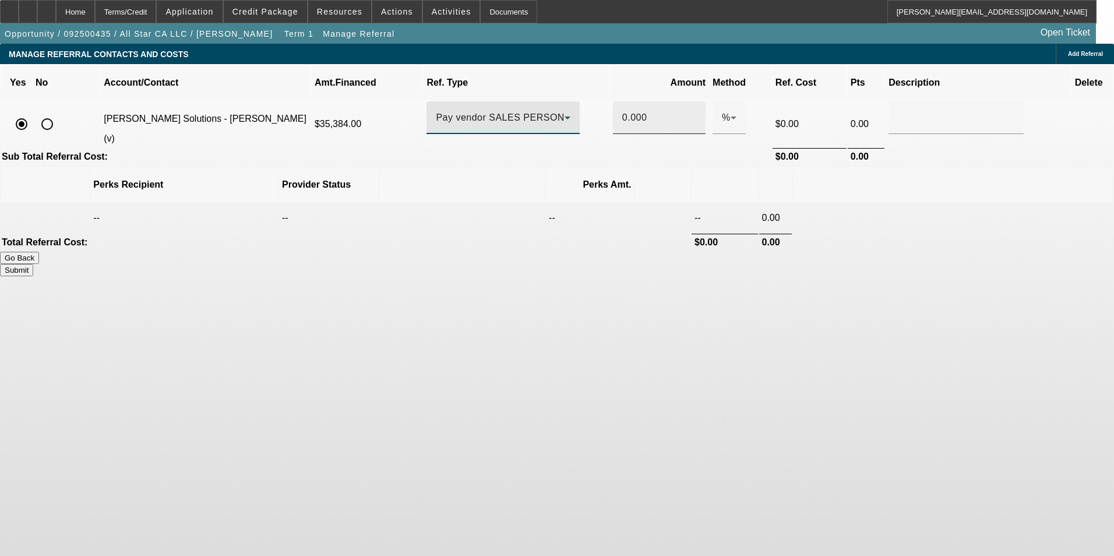
click at [622, 111] on input "0.000" at bounding box center [659, 118] width 74 height 14
click at [871, 203] on td at bounding box center [953, 217] width 320 height 29
click at [33, 264] on button "Submit" at bounding box center [16, 270] width 33 height 12
type input "0.500"
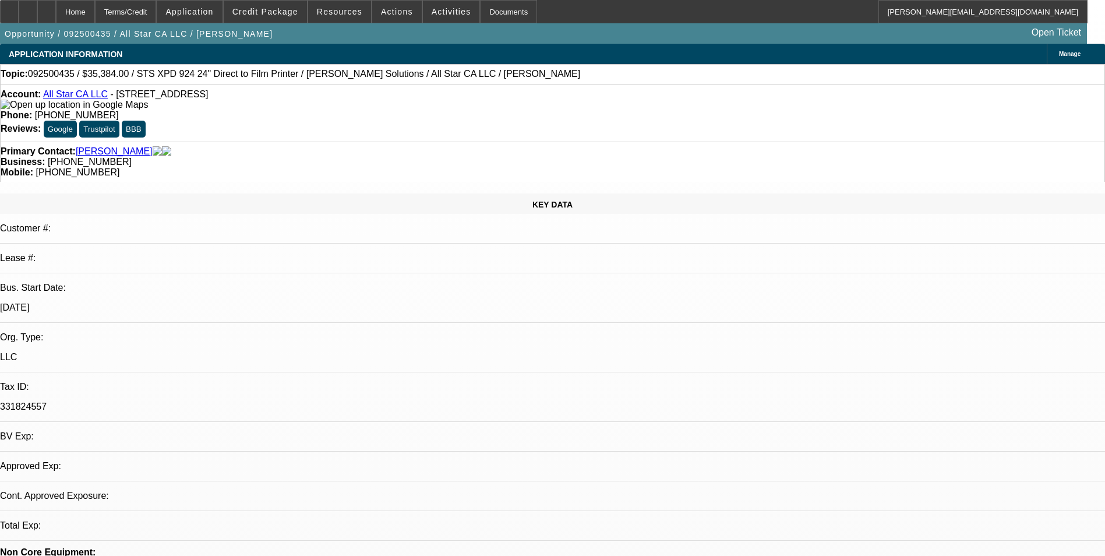
select select "0"
select select "2"
select select "0.1"
select select "4"
